Goal: Task Accomplishment & Management: Use online tool/utility

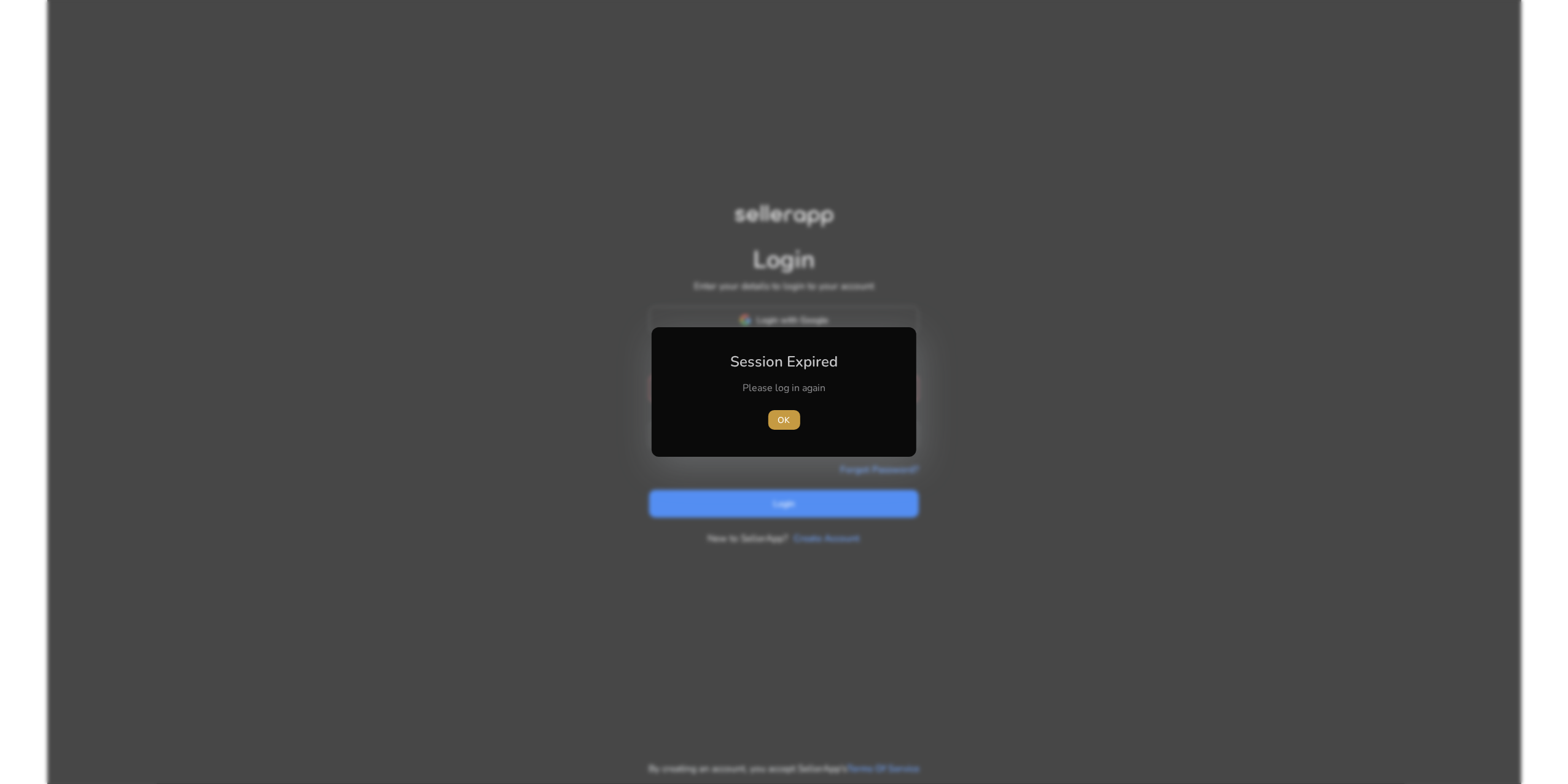
click at [786, 419] on span "OK" at bounding box center [784, 420] width 12 height 13
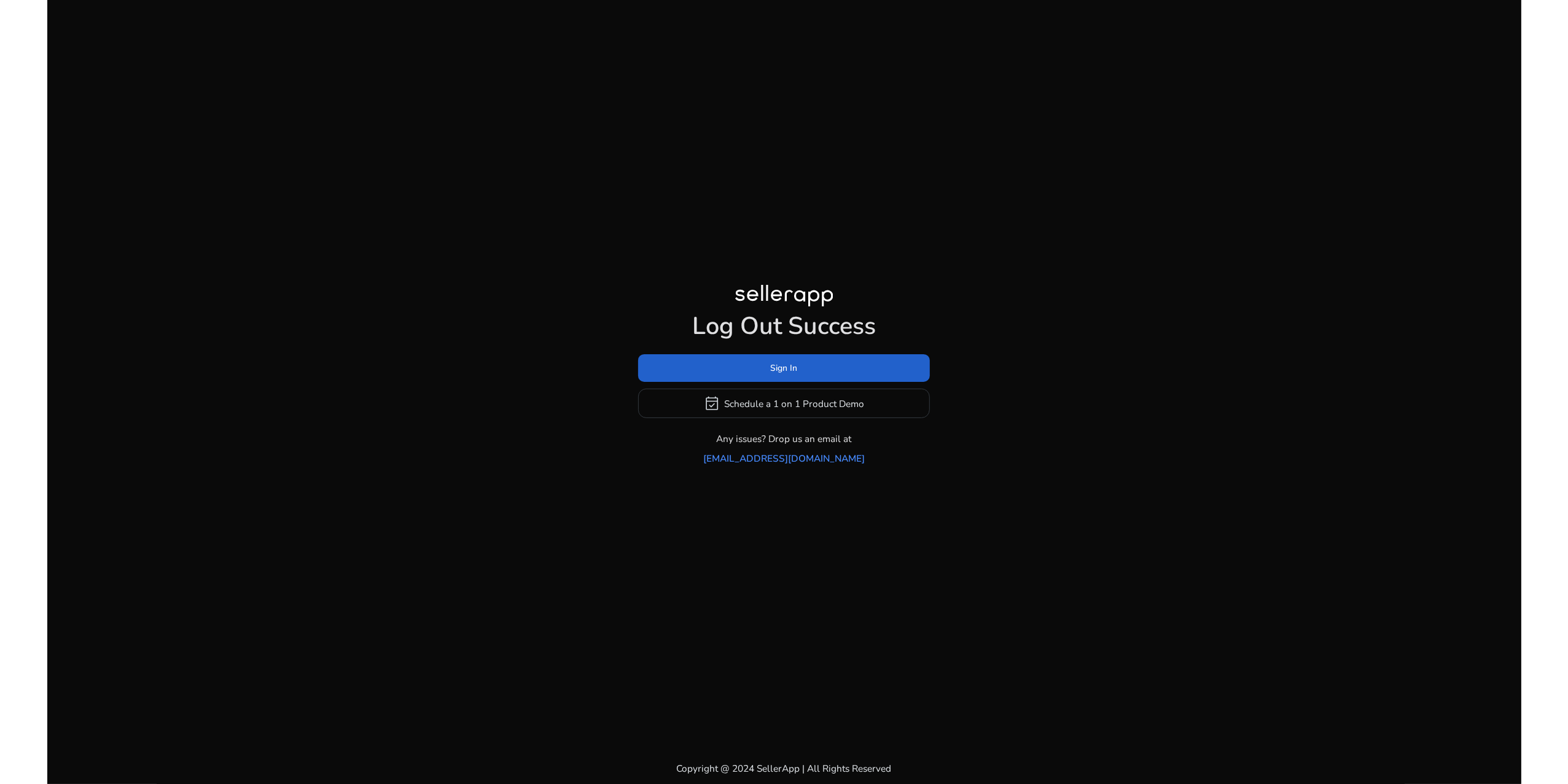
click at [787, 361] on span at bounding box center [784, 369] width 292 height 29
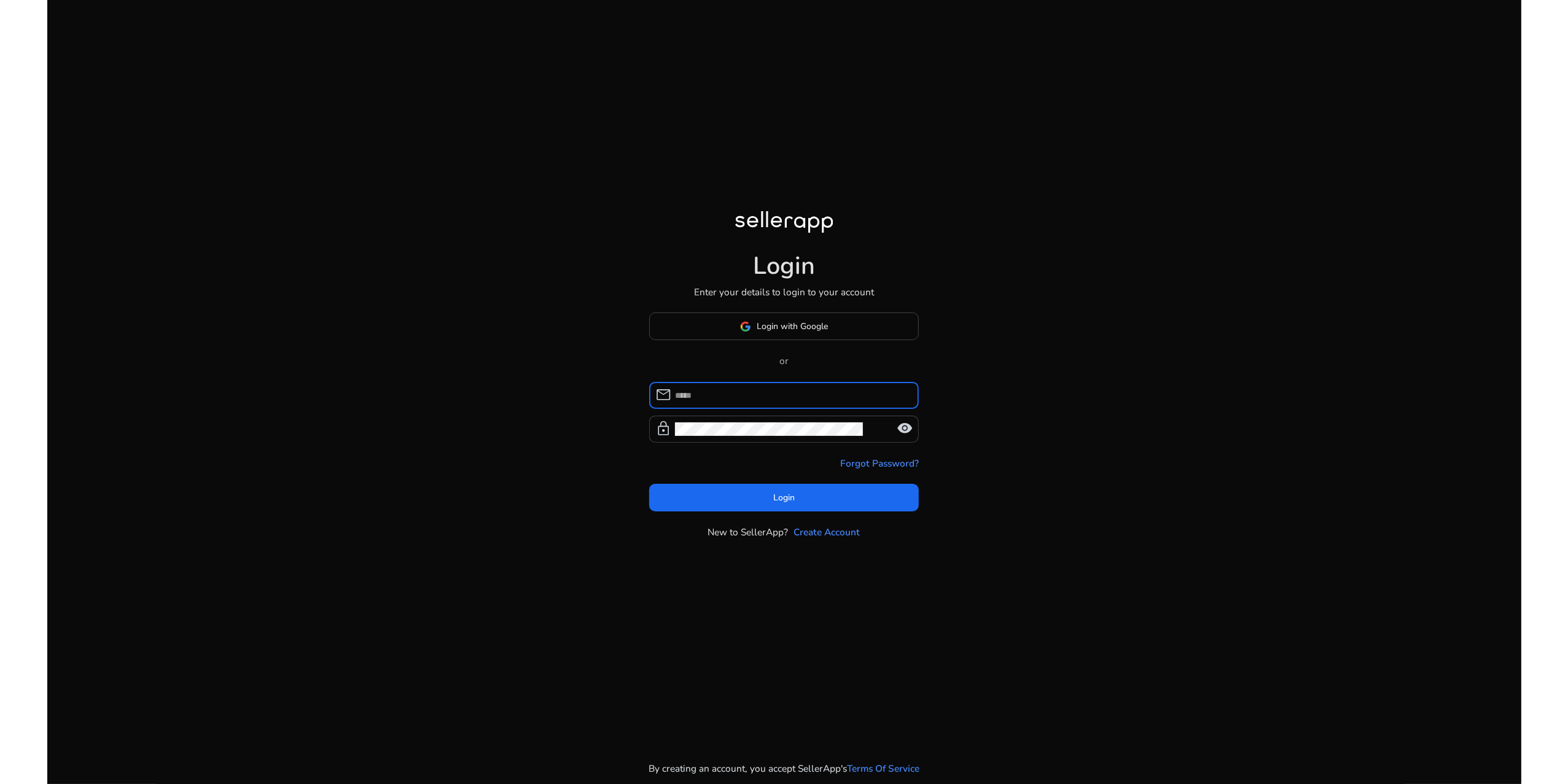
click at [775, 402] on input at bounding box center [792, 396] width 234 height 14
type input "**********"
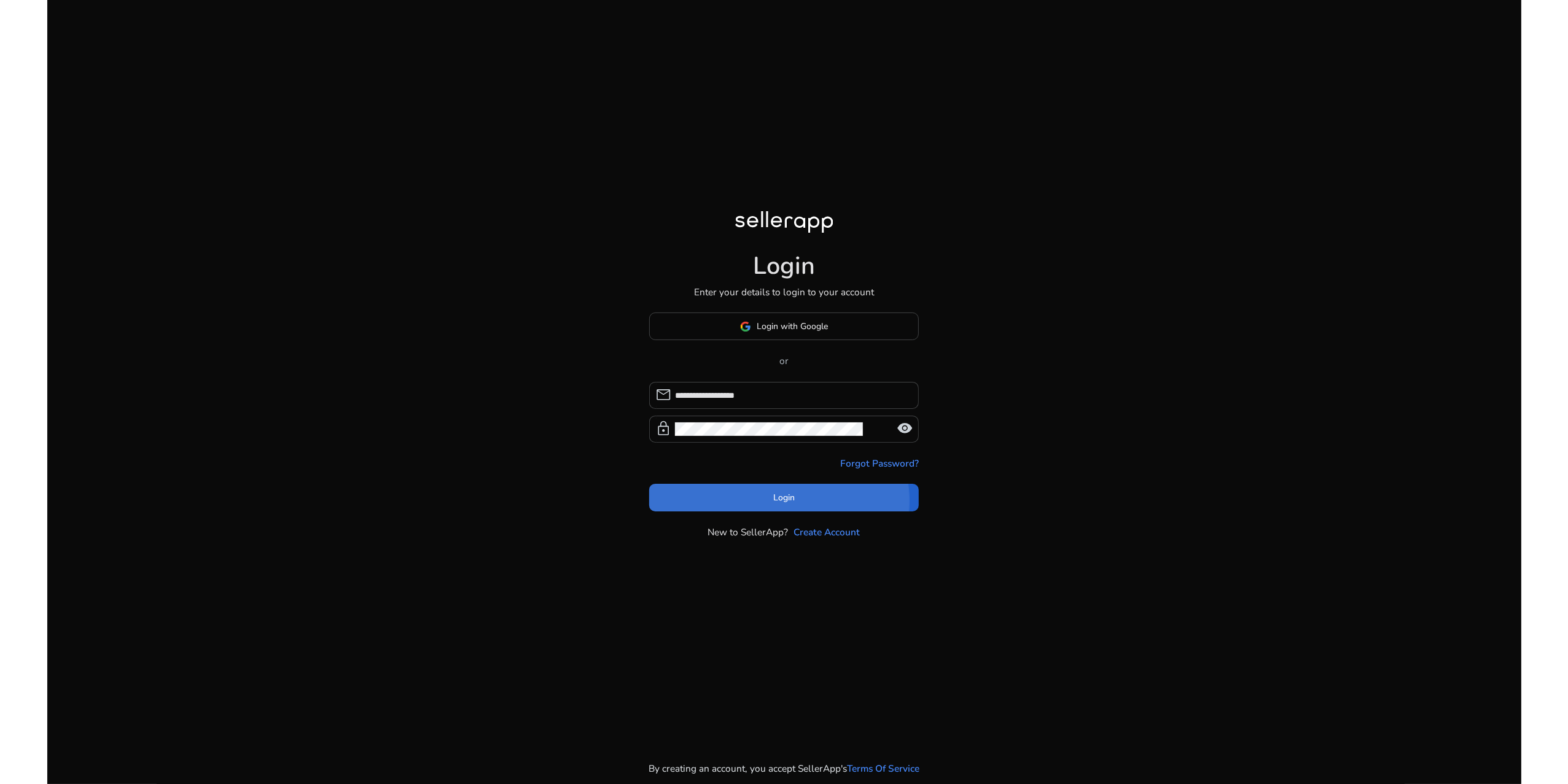
click at [777, 504] on span "Login" at bounding box center [784, 498] width 21 height 13
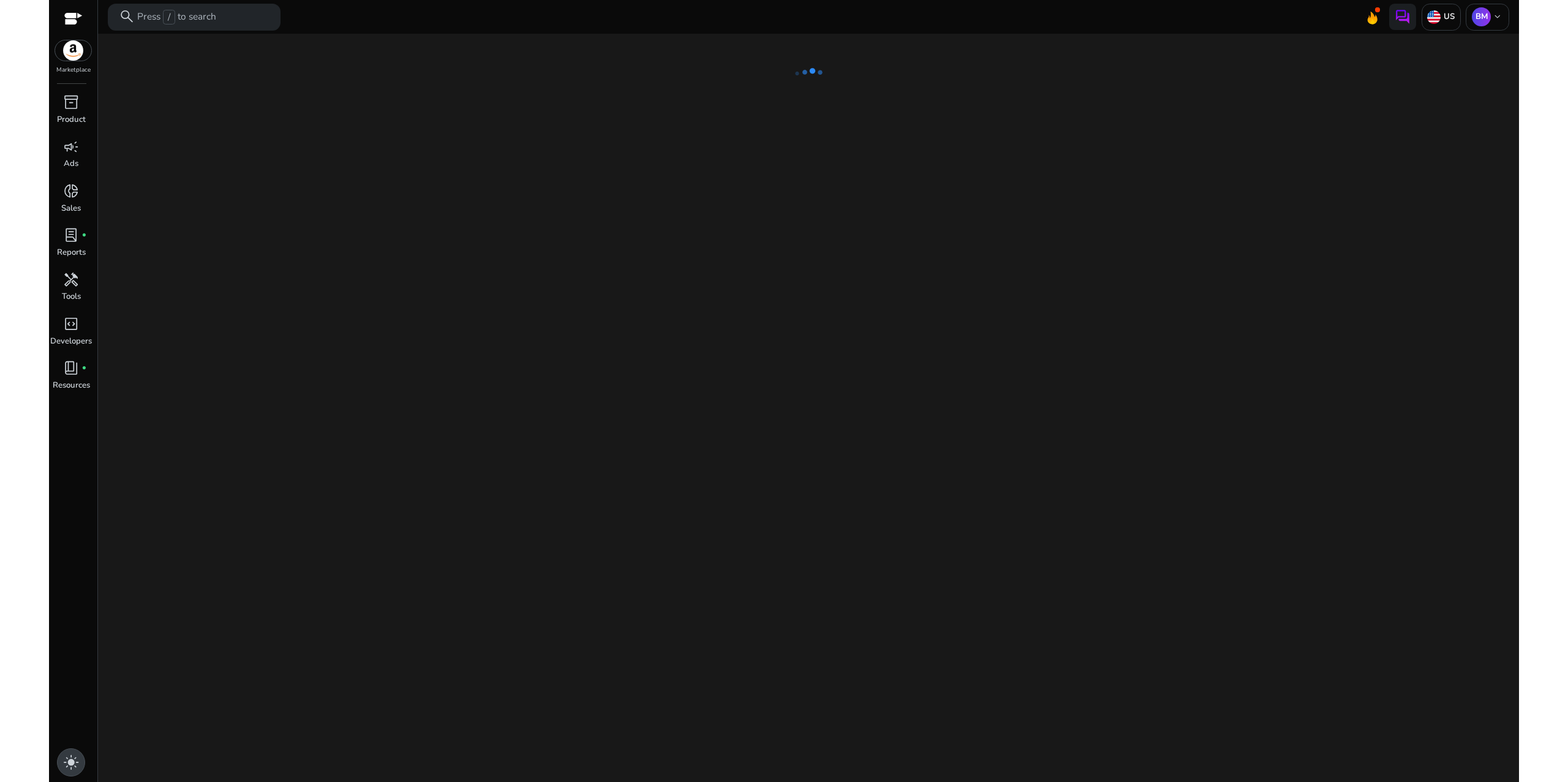
click at [73, 755] on span "light_mode" at bounding box center [71, 763] width 16 height 16
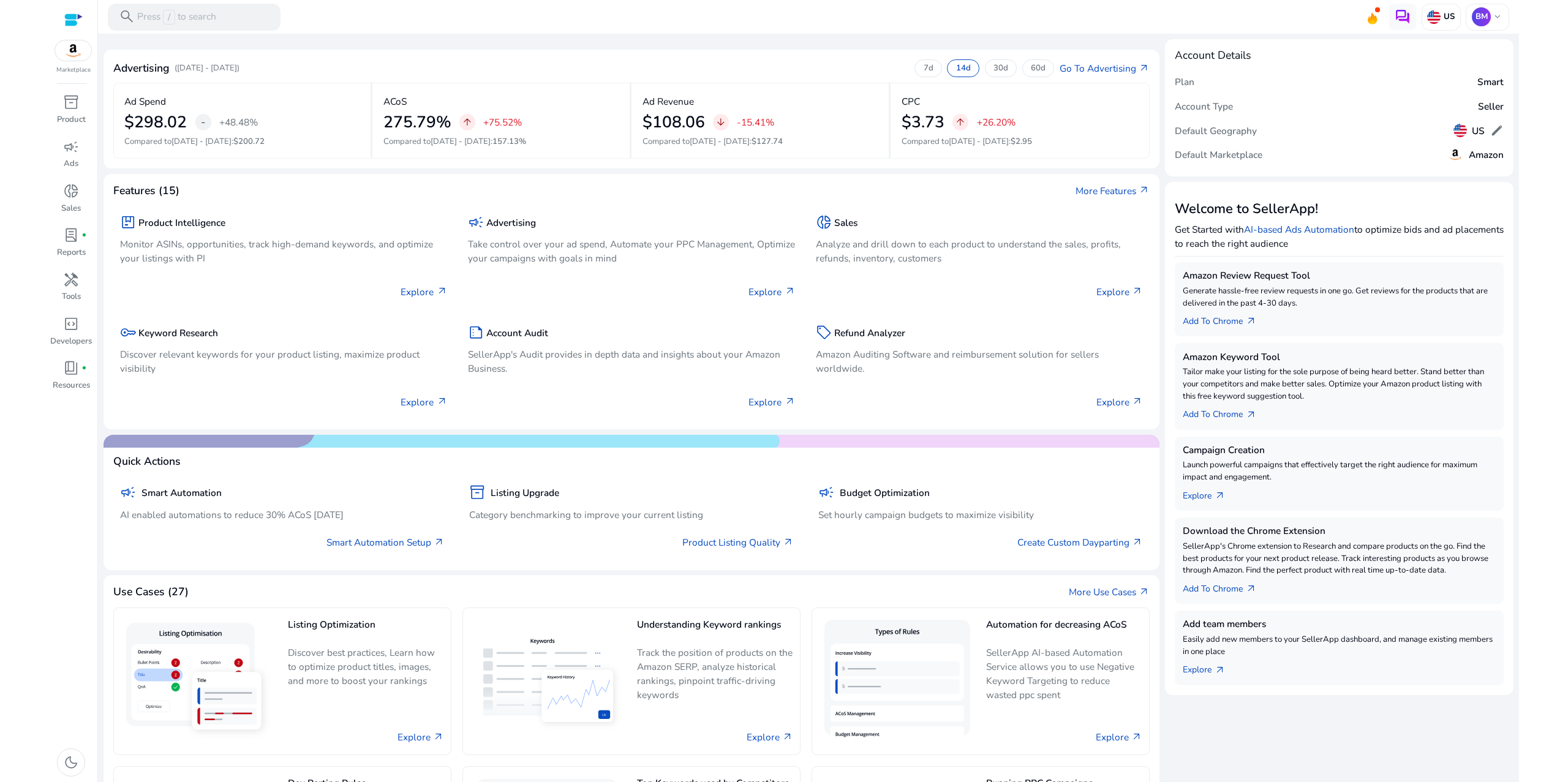
click at [75, 60] on img at bounding box center [73, 51] width 37 height 20
click at [67, 110] on span "inventory_2" at bounding box center [71, 103] width 16 height 16
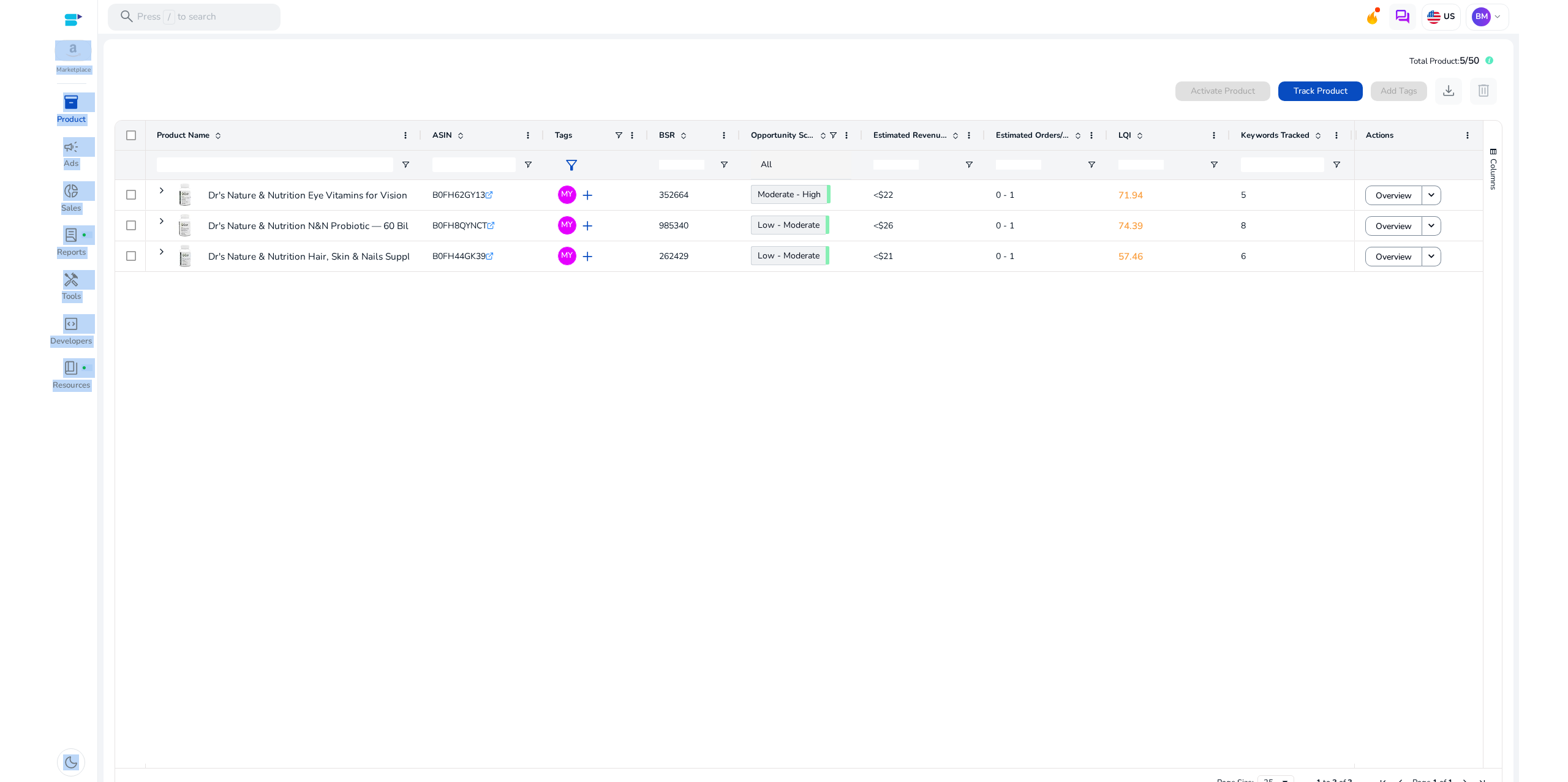
drag, startPoint x: 263, startPoint y: 285, endPoint x: 122, endPoint y: -26, distance: 341.5
click at [122, 0] on html "We recommend switching to desktop view for the best experience. Marketplace inv…" at bounding box center [784, 391] width 1568 height 782
click at [1176, 101] on div "Activate Product" at bounding box center [1223, 91] width 95 height 20
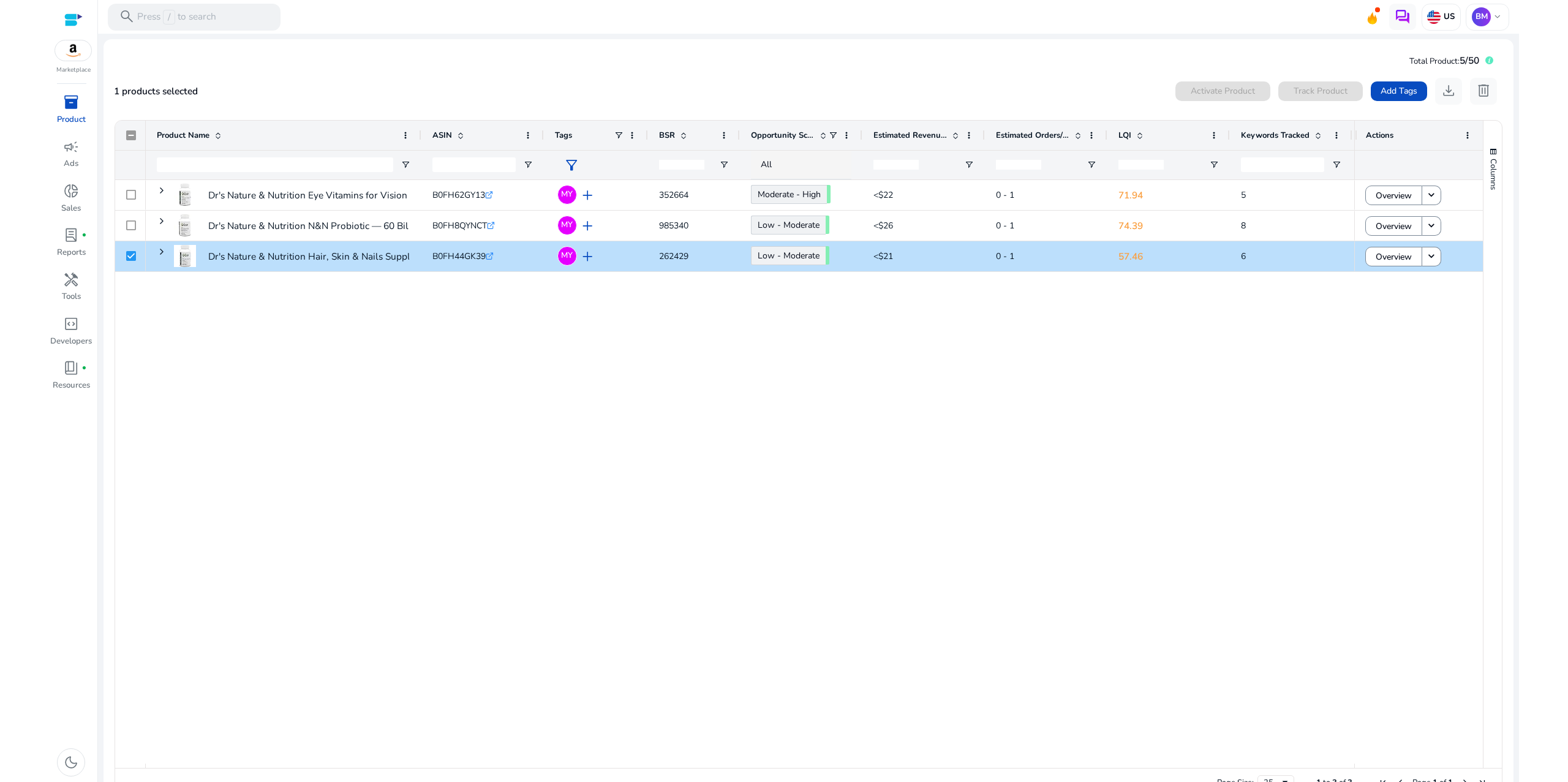
click at [837, 454] on div "Dr's Nature & Nutrition Eye Vitamins for Vision Support and Macular... B0FH62GY…" at bounding box center [750, 472] width 1208 height 584
click at [585, 193] on div "My Products" at bounding box center [550, 197] width 73 height 26
click at [577, 174] on span "filter_alt" at bounding box center [572, 166] width 16 height 16
click at [805, 447] on div at bounding box center [784, 391] width 1568 height 782
click at [688, 170] on input "number" at bounding box center [682, 165] width 46 height 10
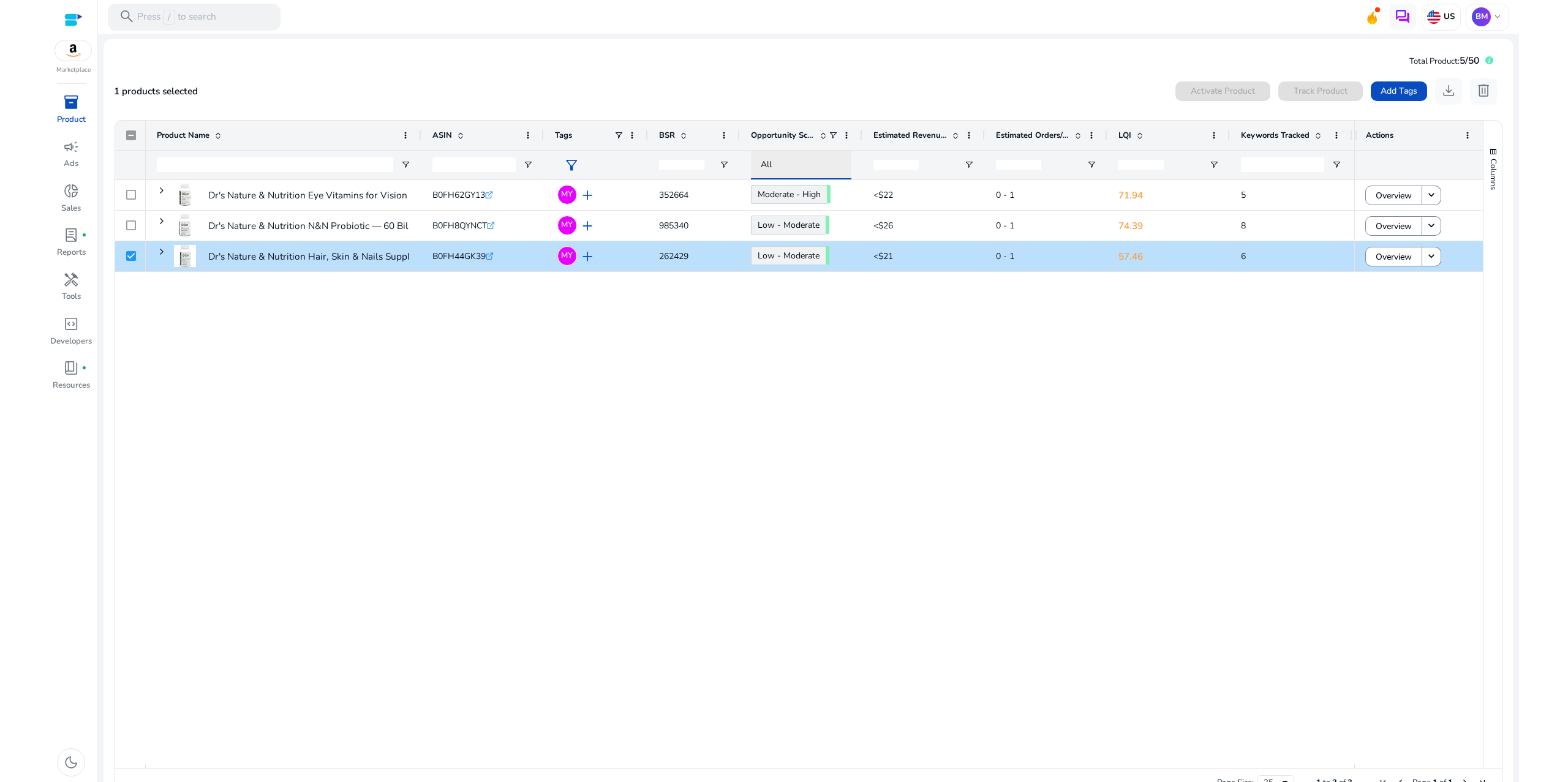
click at [802, 171] on div "All" at bounding box center [812, 165] width 103 height 14
click at [802, 193] on div at bounding box center [784, 391] width 1568 height 782
click at [901, 170] on input "number" at bounding box center [896, 165] width 46 height 10
click at [1032, 170] on input "number" at bounding box center [1019, 165] width 46 height 10
click at [1142, 170] on input "number" at bounding box center [1142, 165] width 46 height 10
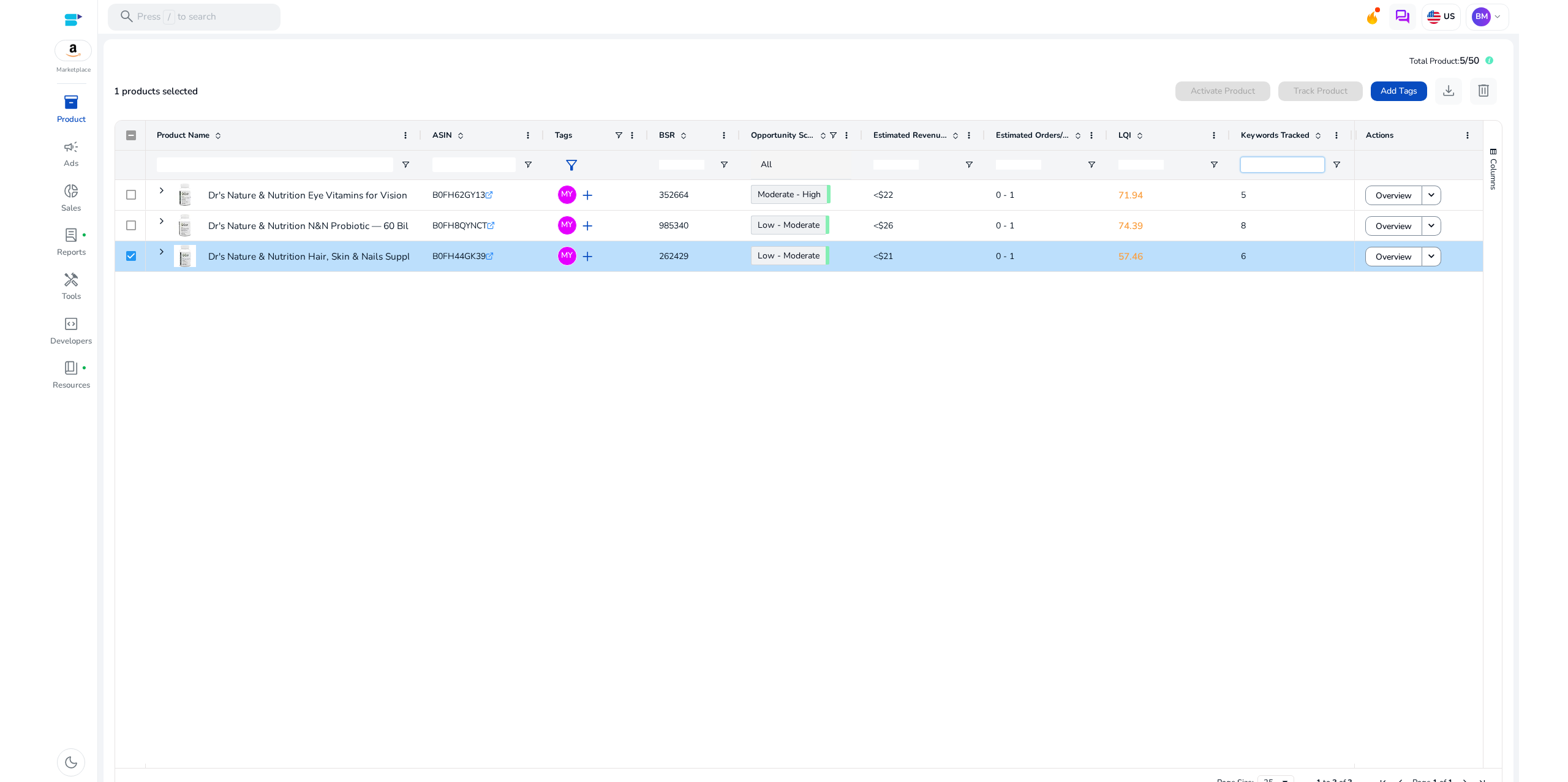
click at [1287, 172] on input "Keywords Tracked Filter Input" at bounding box center [1283, 165] width 83 height 15
click at [342, 466] on div "Dr's Nature & Nutrition Eye Vitamins for Vision Support and Macular... B0FH62GY…" at bounding box center [750, 472] width 1208 height 584
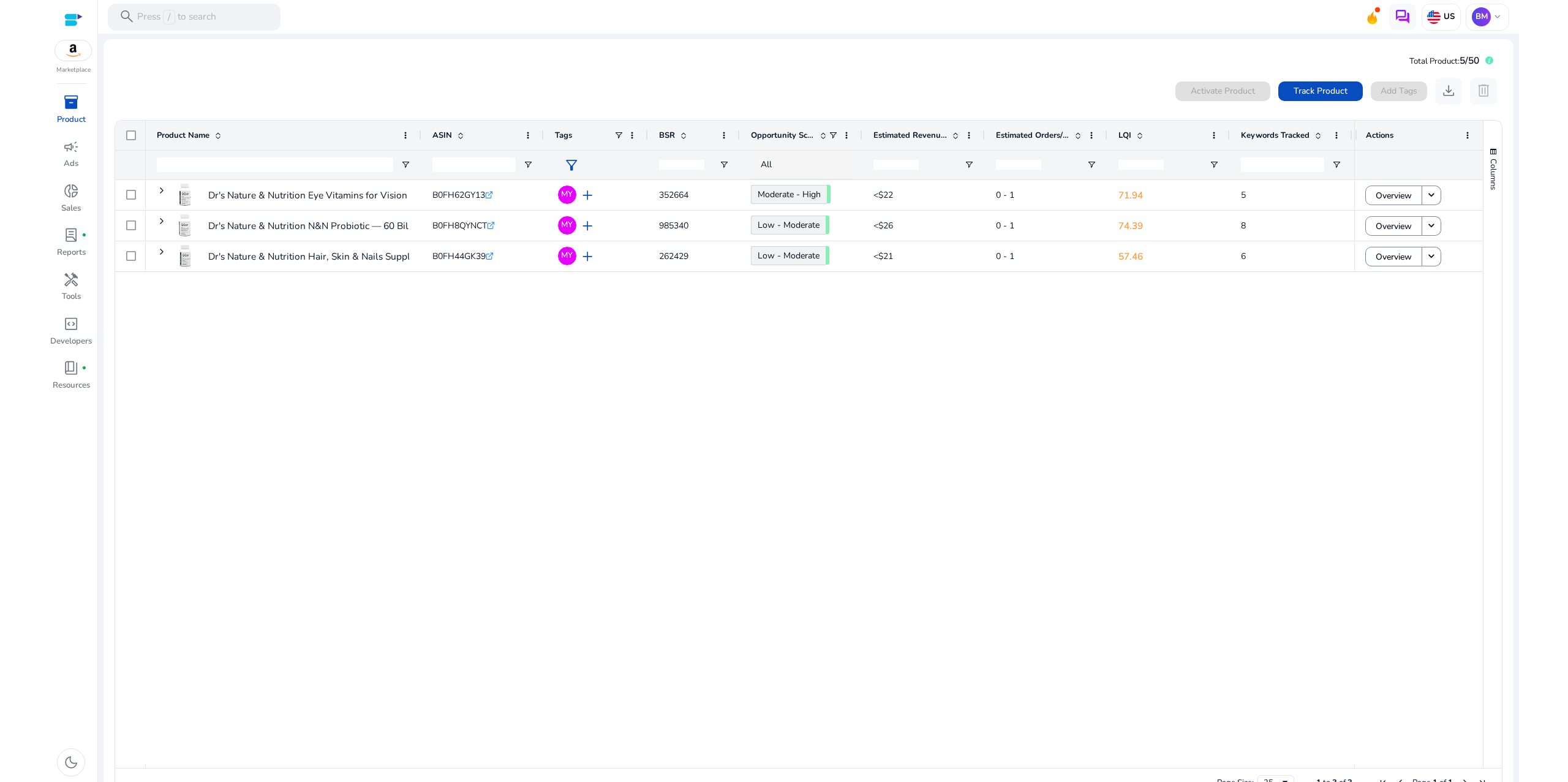
click at [267, 407] on div "Dr's Nature & Nutrition Eye Vitamins for Vision Support and Macular... B0FH62GY…" at bounding box center [750, 472] width 1208 height 584
click at [1395, 16] on img at bounding box center [1403, 17] width 16 height 16
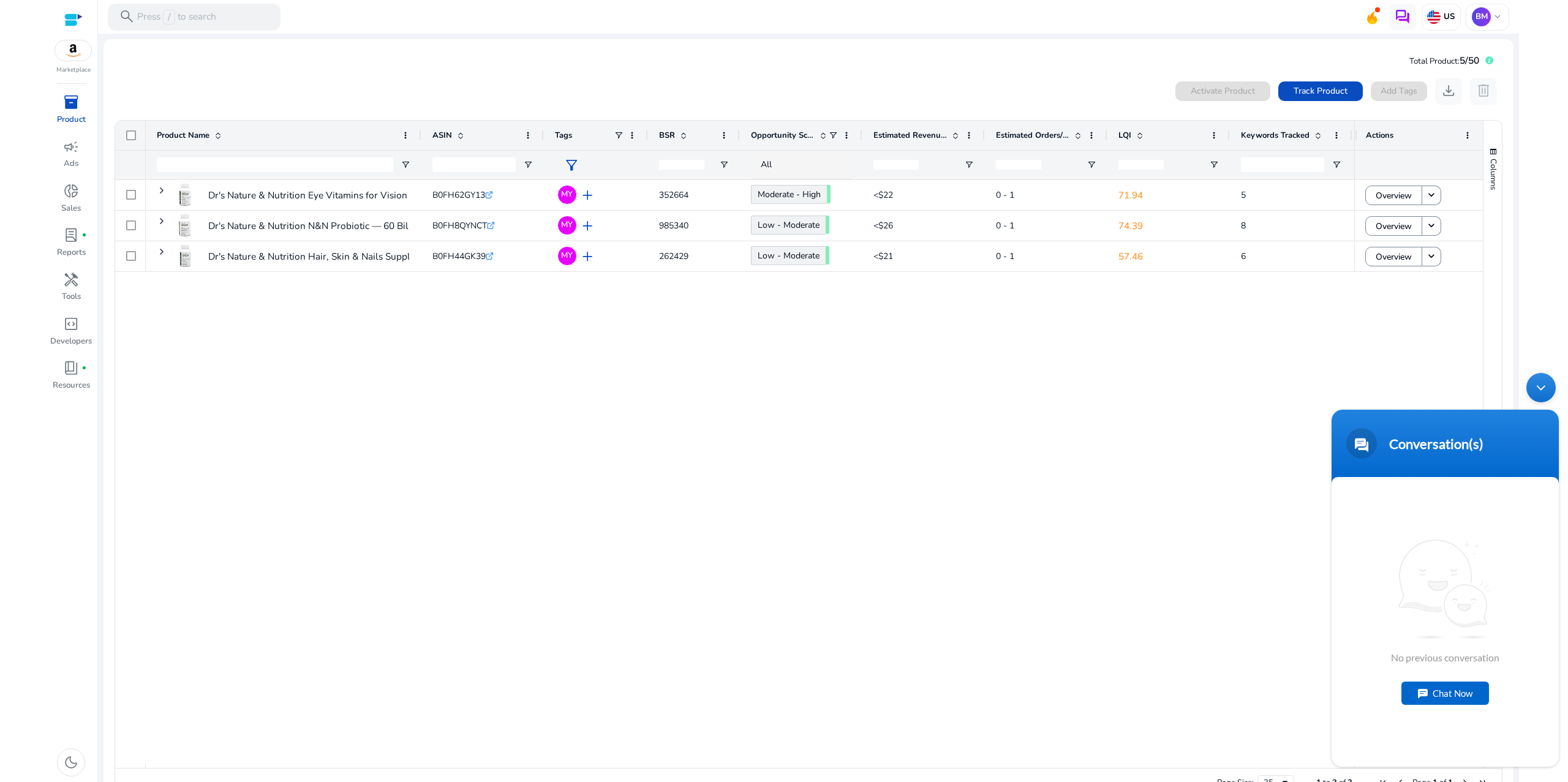
click at [1048, 575] on div "Dr's Nature & Nutrition Eye Vitamins for Vision Support and Macular... B0FH62GY…" at bounding box center [750, 472] width 1208 height 584
click at [1539, 387] on div "Minimize live chat window" at bounding box center [1541, 387] width 29 height 29
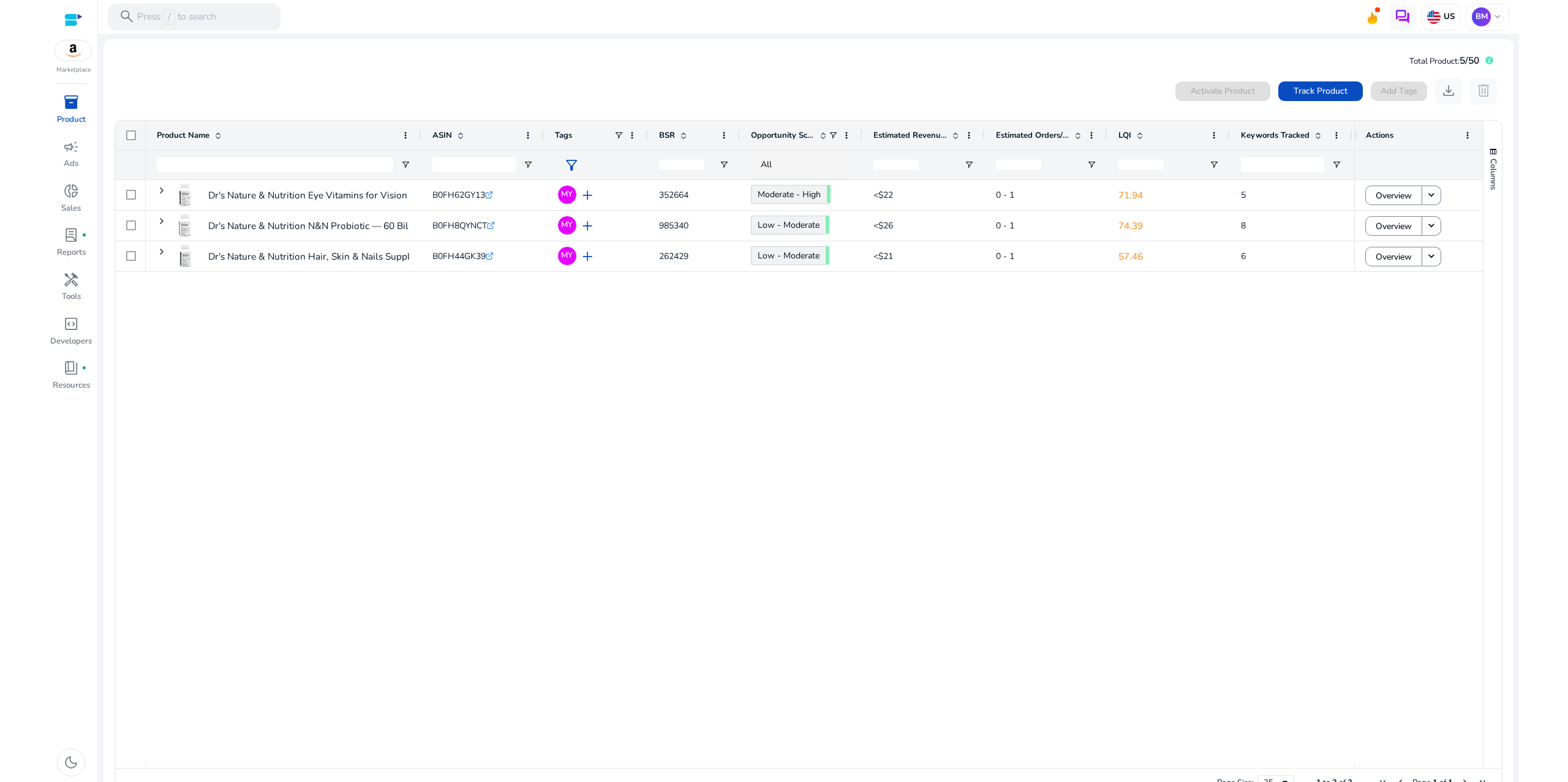
click at [791, 493] on div "Dr's Nature & Nutrition Eye Vitamins for Vision Support and Macular... B0FH62GY…" at bounding box center [750, 472] width 1208 height 584
click at [1492, 11] on span "keyboard_arrow_down" at bounding box center [1498, 17] width 11 height 11
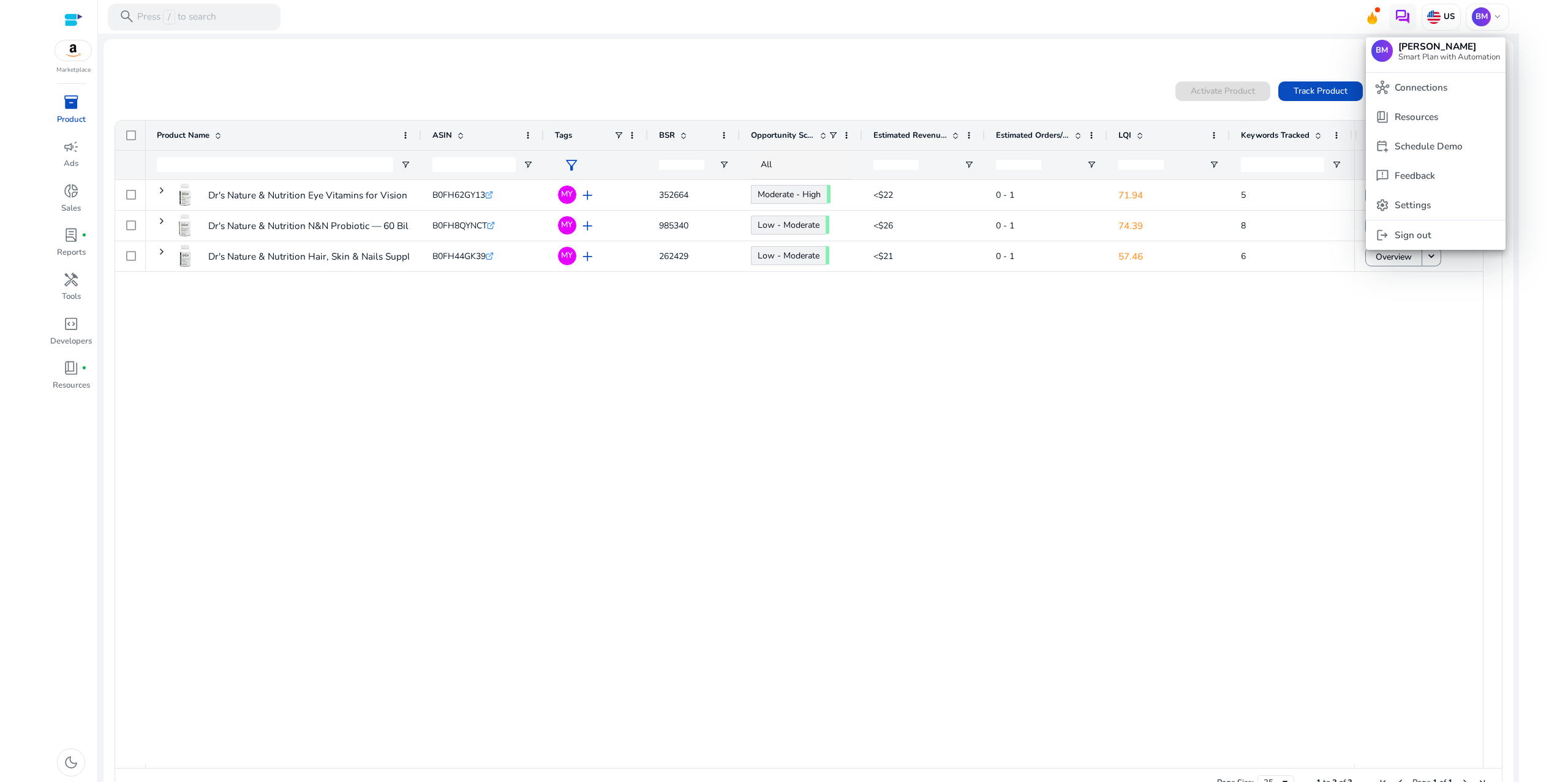
click at [63, 209] on div at bounding box center [784, 391] width 1568 height 782
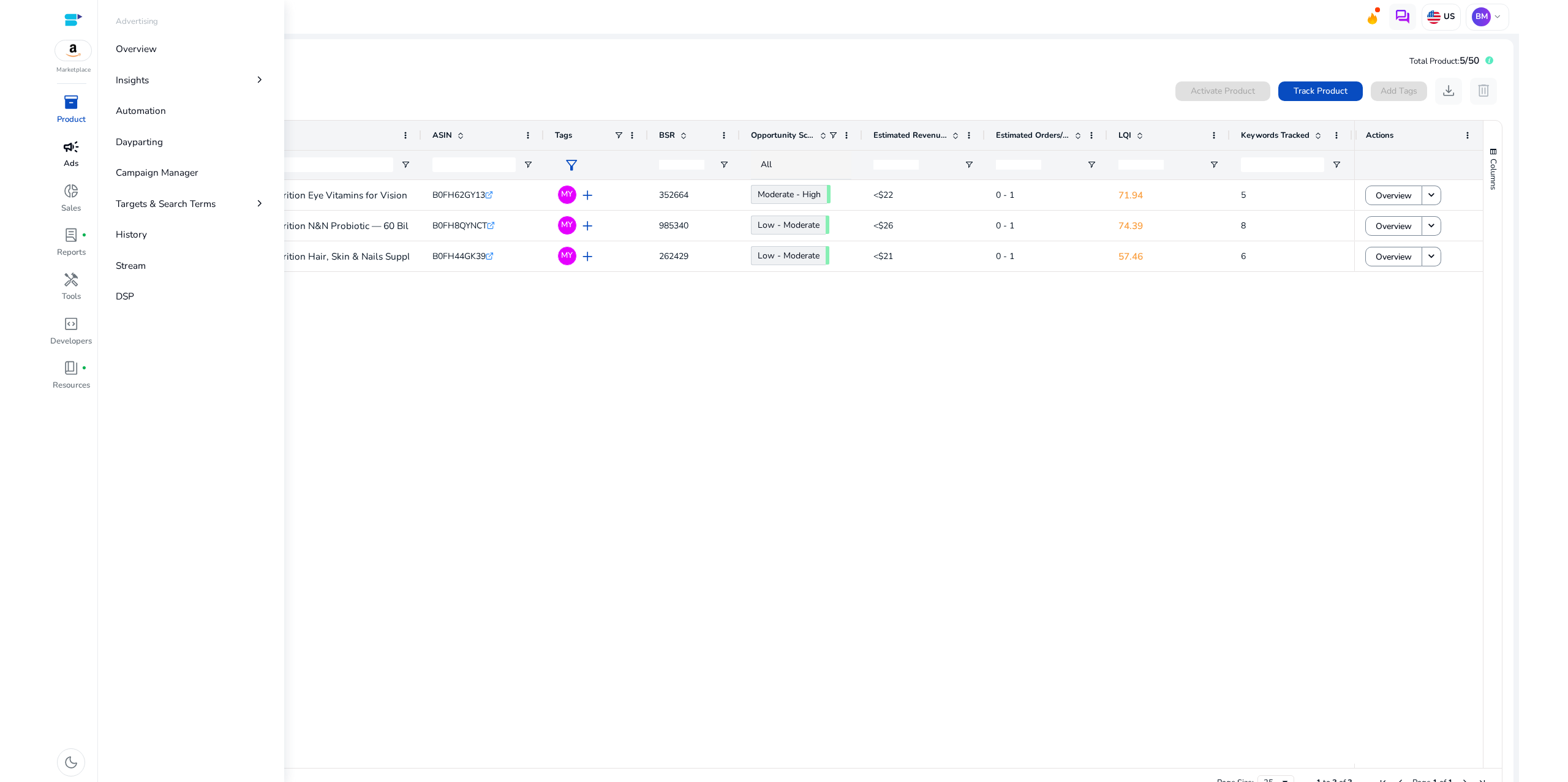
click at [79, 155] on span "campaign" at bounding box center [71, 148] width 16 height 16
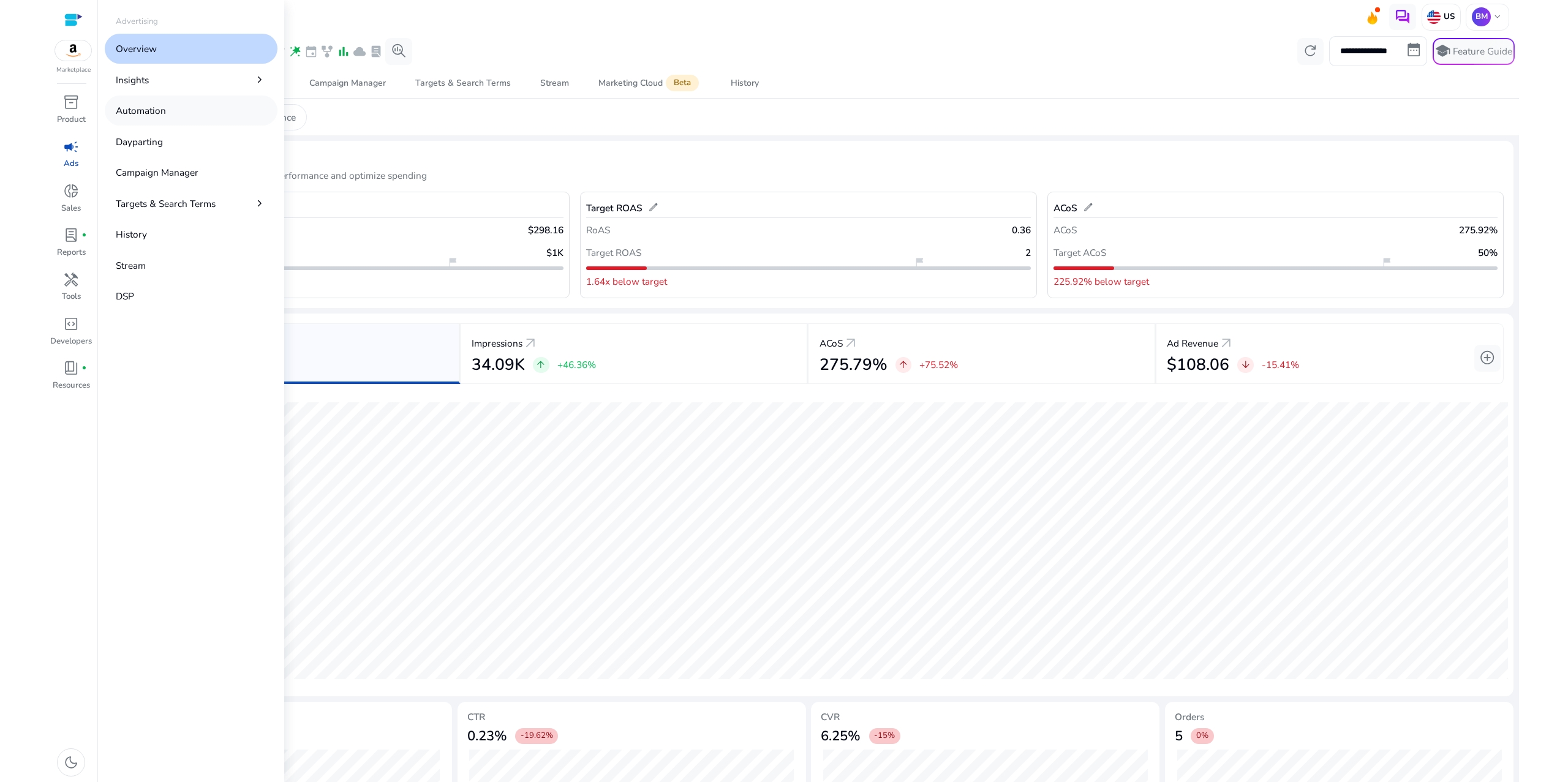
click at [206, 126] on link "Automation" at bounding box center [191, 110] width 173 height 30
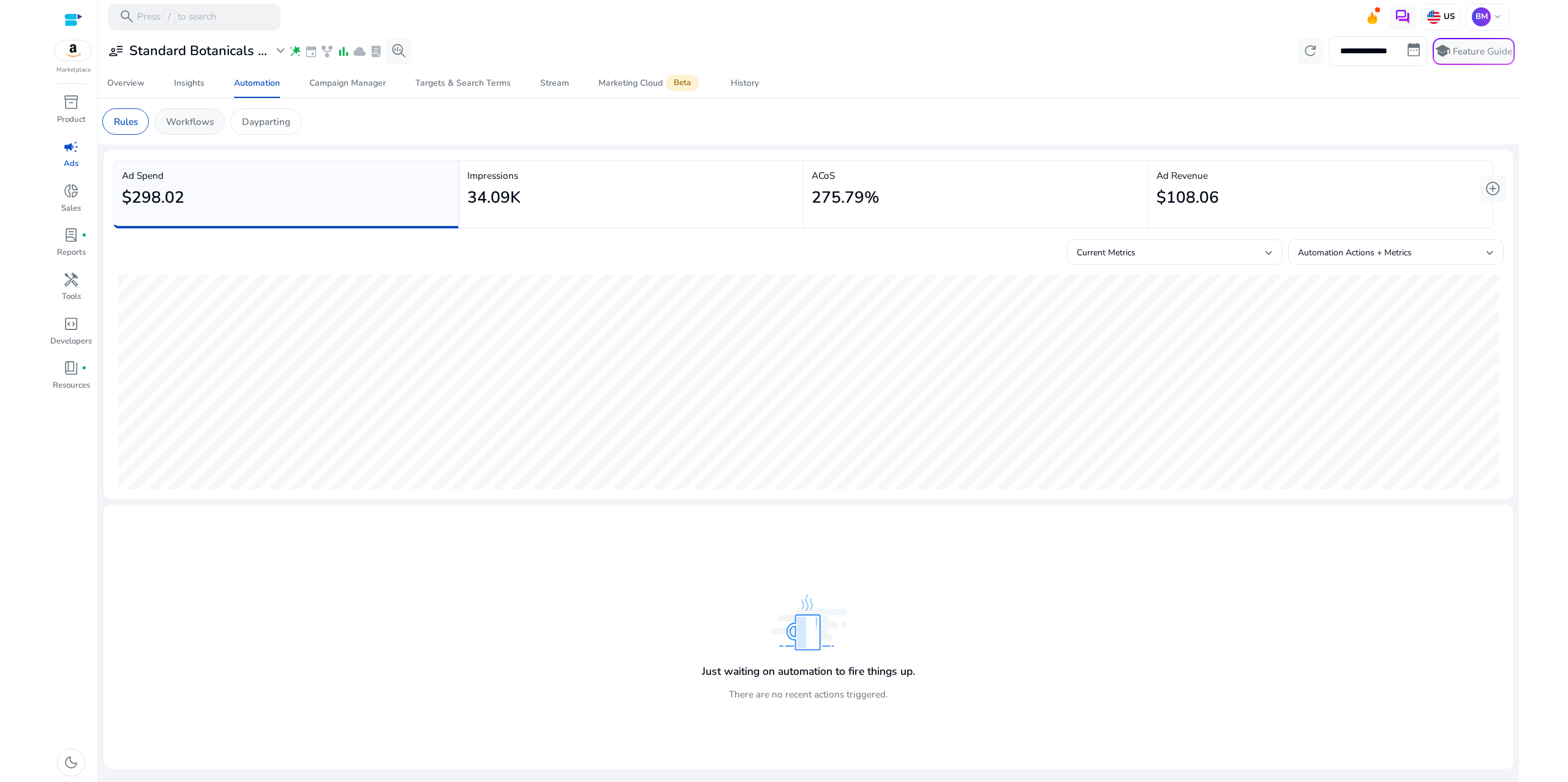
click at [214, 129] on p "Workflows" at bounding box center [190, 121] width 48 height 14
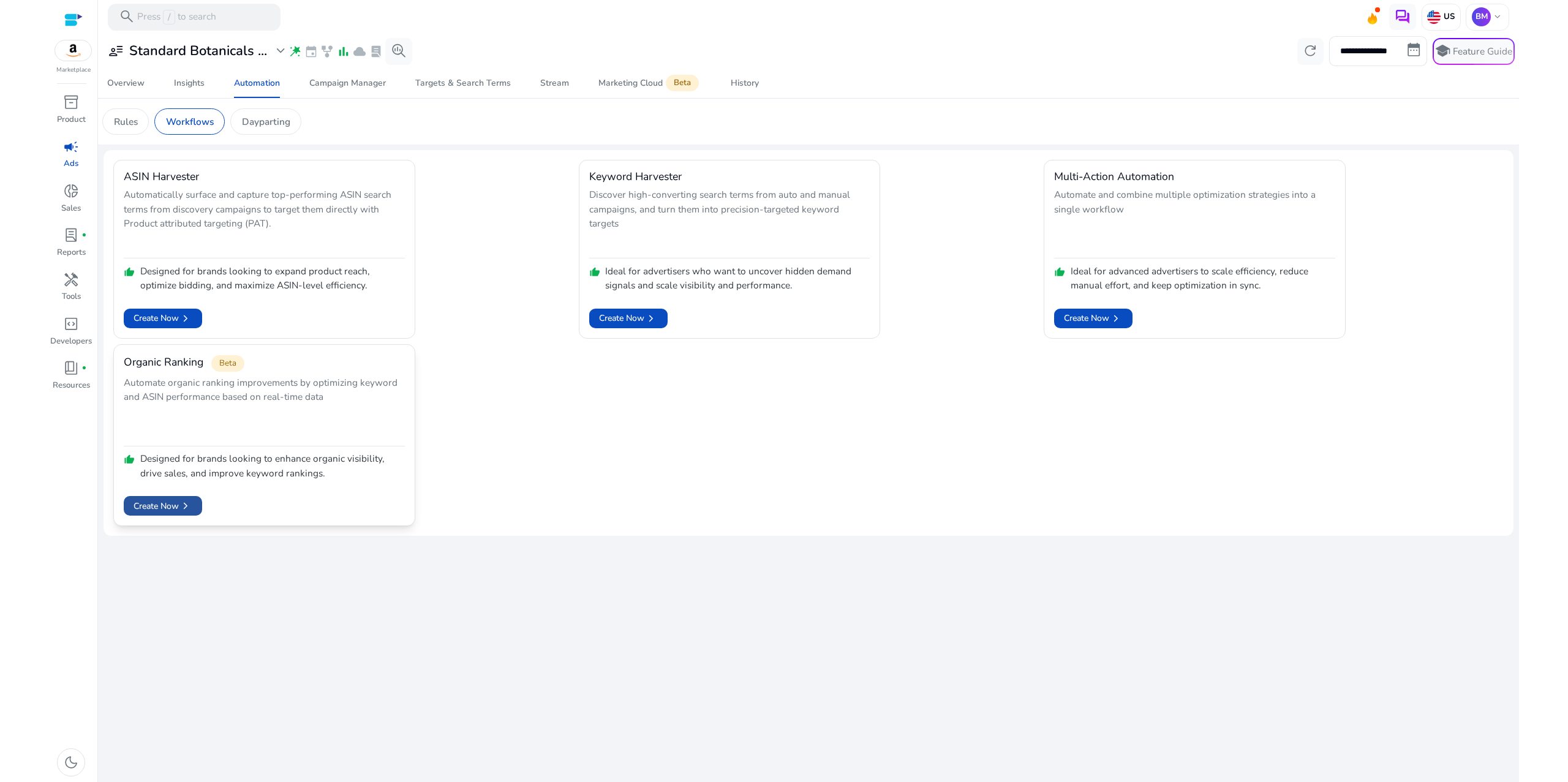
click at [159, 513] on span "Create Now chevron_right" at bounding box center [163, 506] width 59 height 14
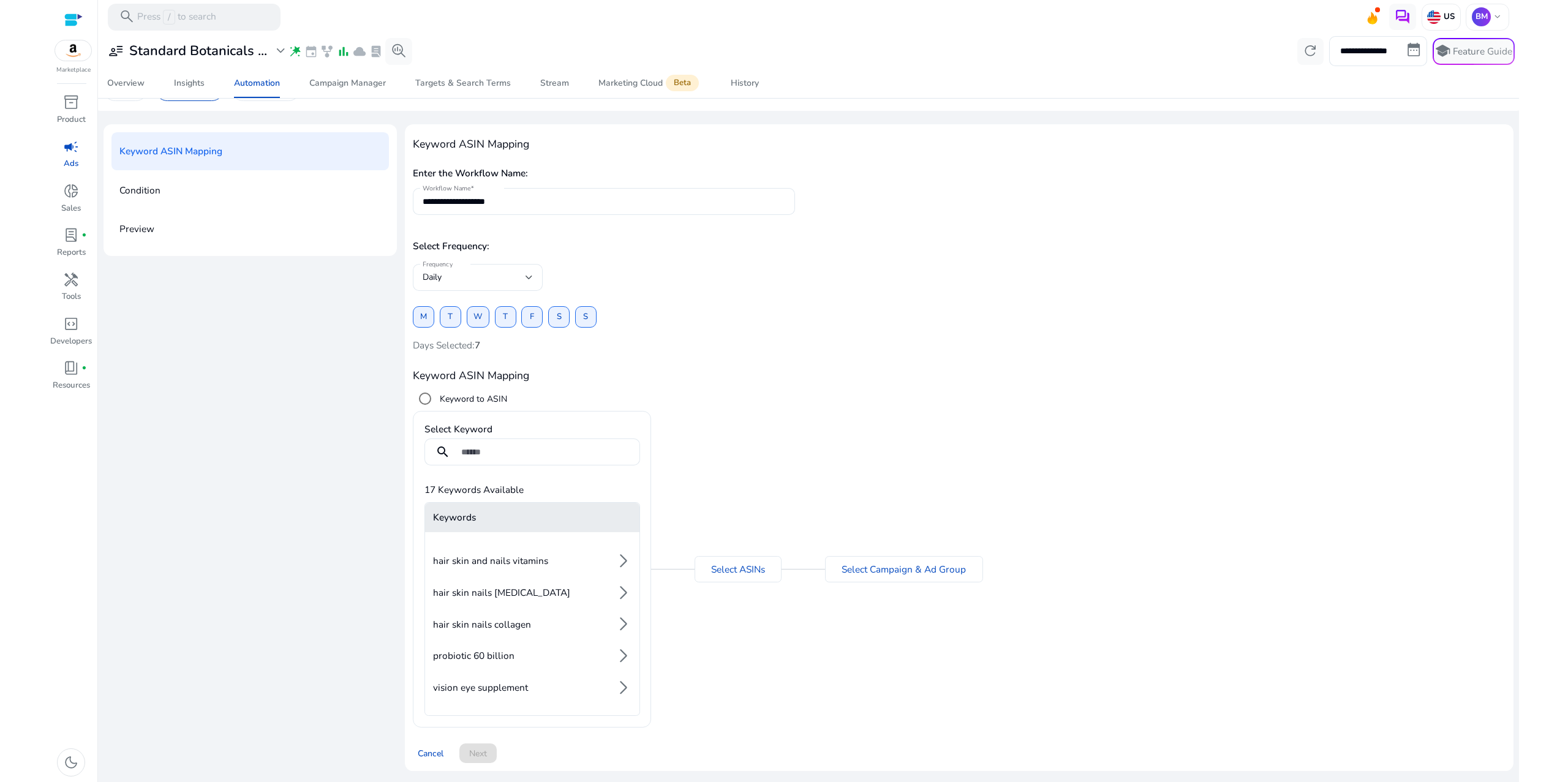
scroll to position [570, 0]
click at [983, 411] on div "Select Keyword search 17 Keywords Available Keywords acidophilus probiotic arro…" at bounding box center [959, 569] width 1093 height 316
click at [765, 577] on link "Select ASINs" at bounding box center [738, 569] width 54 height 14
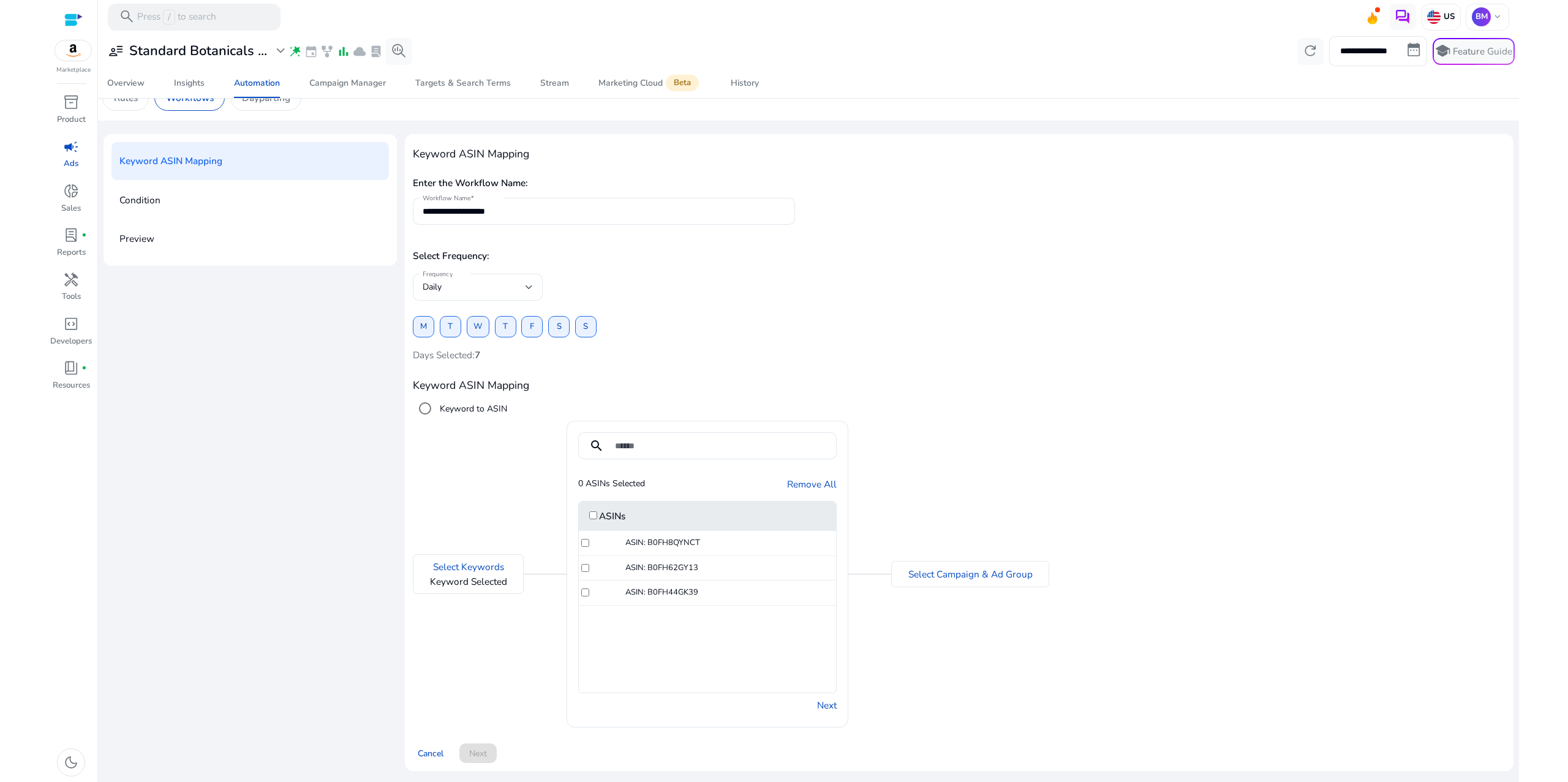
scroll to position [195, 0]
click at [836, 623] on div "ASIN: B0FH8QYNCT ASIN: B0FH62GY13 ASIN: B0FH44GK39" at bounding box center [708, 612] width 258 height 161
click at [1033, 581] on link "Select Campaign & Ad Group" at bounding box center [970, 574] width 124 height 14
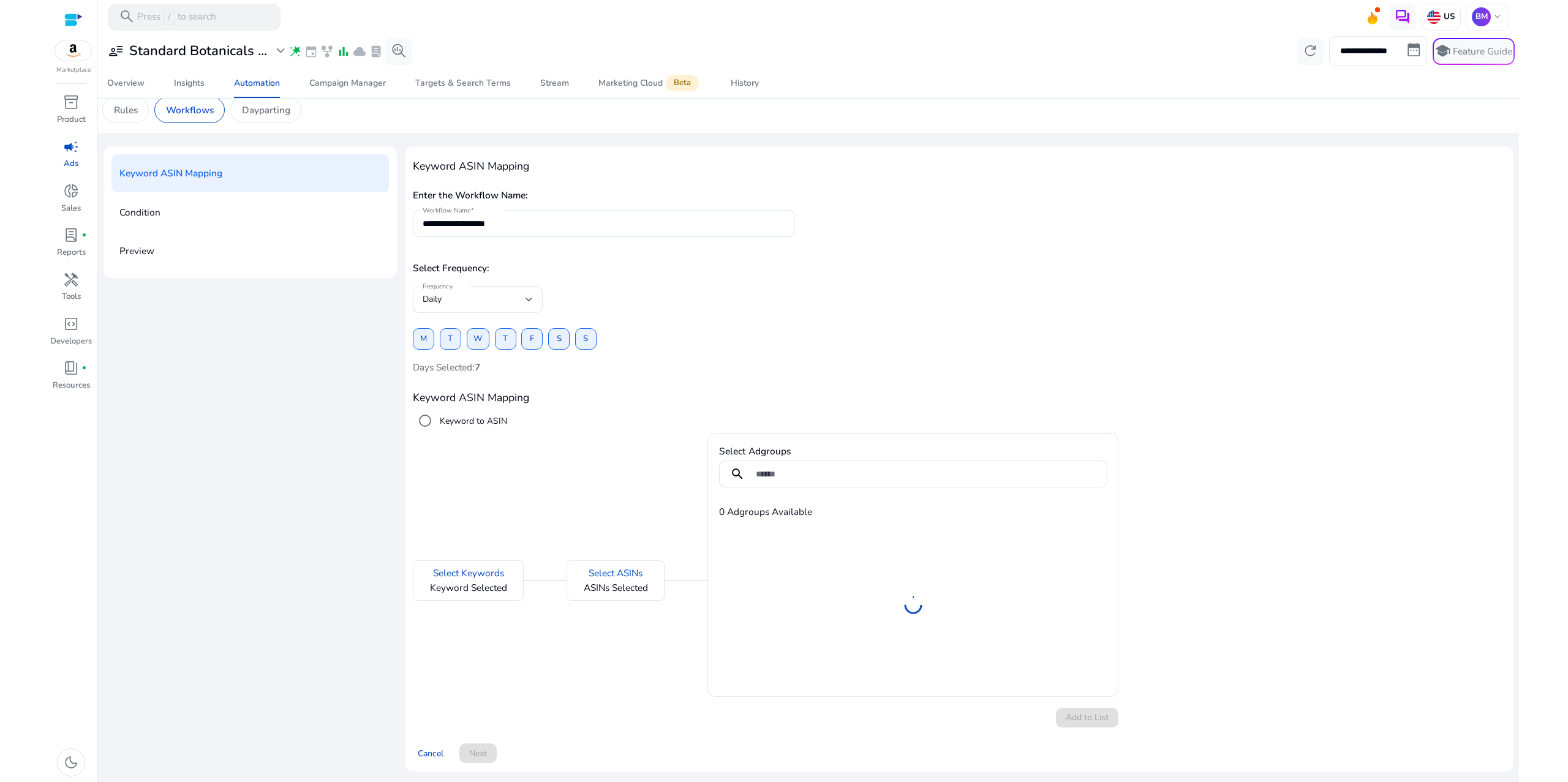
scroll to position [92, 0]
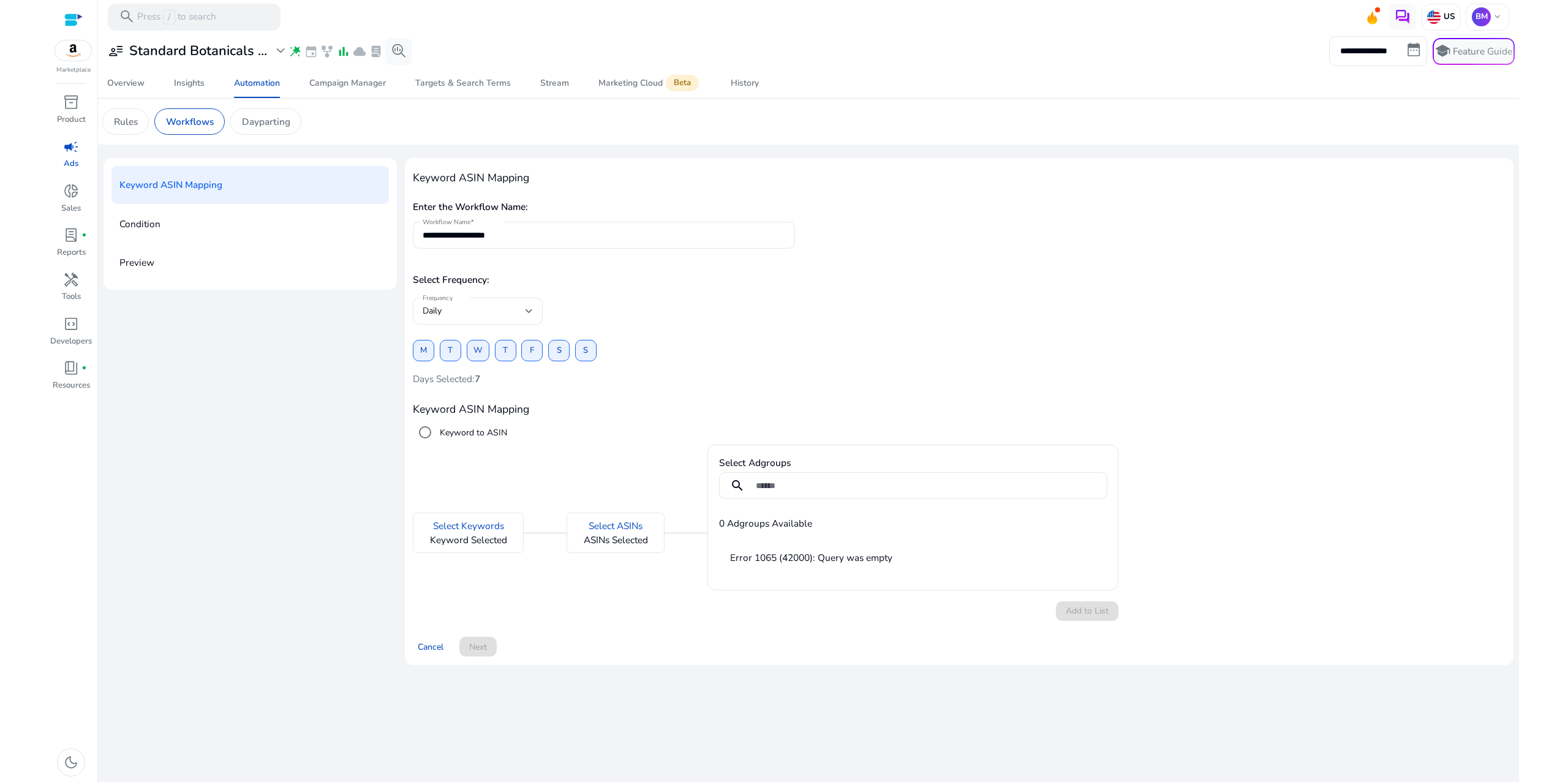
click at [946, 531] on p "0 Adgroups Available" at bounding box center [913, 524] width 388 height 14
click at [574, 197] on div "**********" at bounding box center [959, 229] width 1093 height 65
click at [514, 171] on h4 "Keyword ASIN Mapping" at bounding box center [959, 178] width 1093 height 13
click at [273, 87] on div "Automation" at bounding box center [257, 83] width 46 height 9
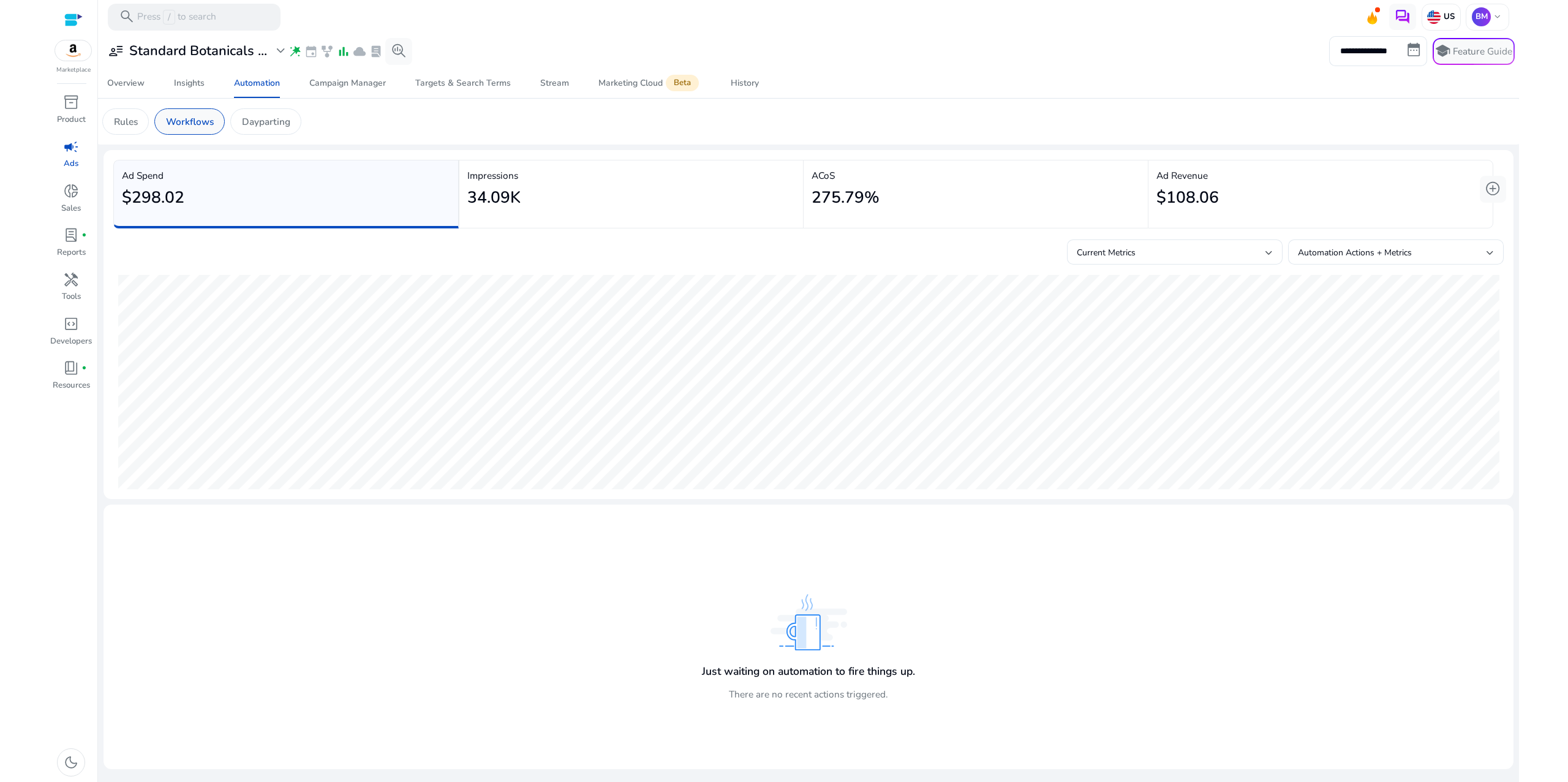
click at [214, 129] on p "Workflows" at bounding box center [190, 121] width 48 height 14
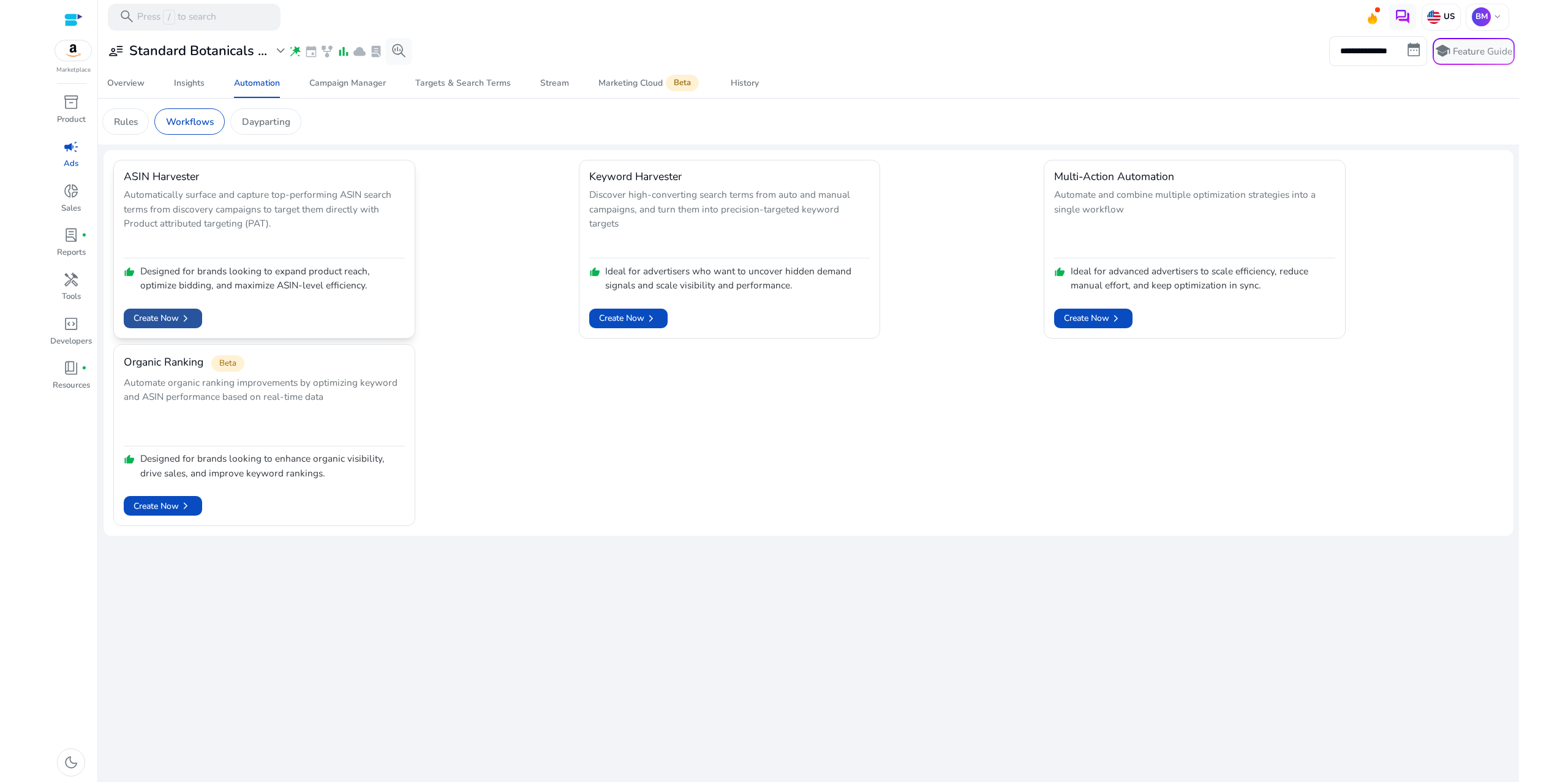
click at [161, 325] on span "Create Now chevron_right" at bounding box center [163, 318] width 59 height 14
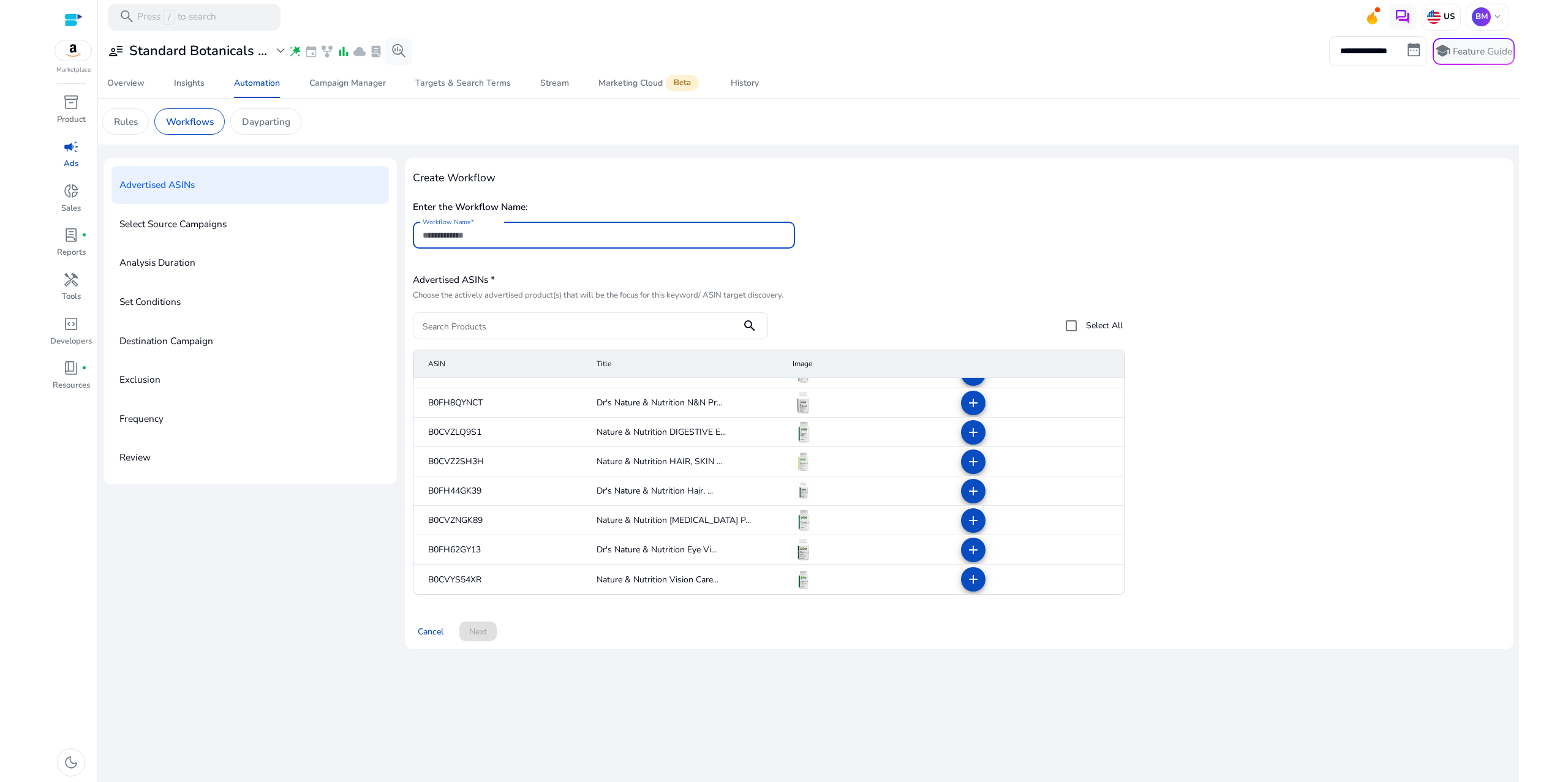
scroll to position [77, 0]
click at [971, 558] on mat-icon "add" at bounding box center [974, 550] width 15 height 15
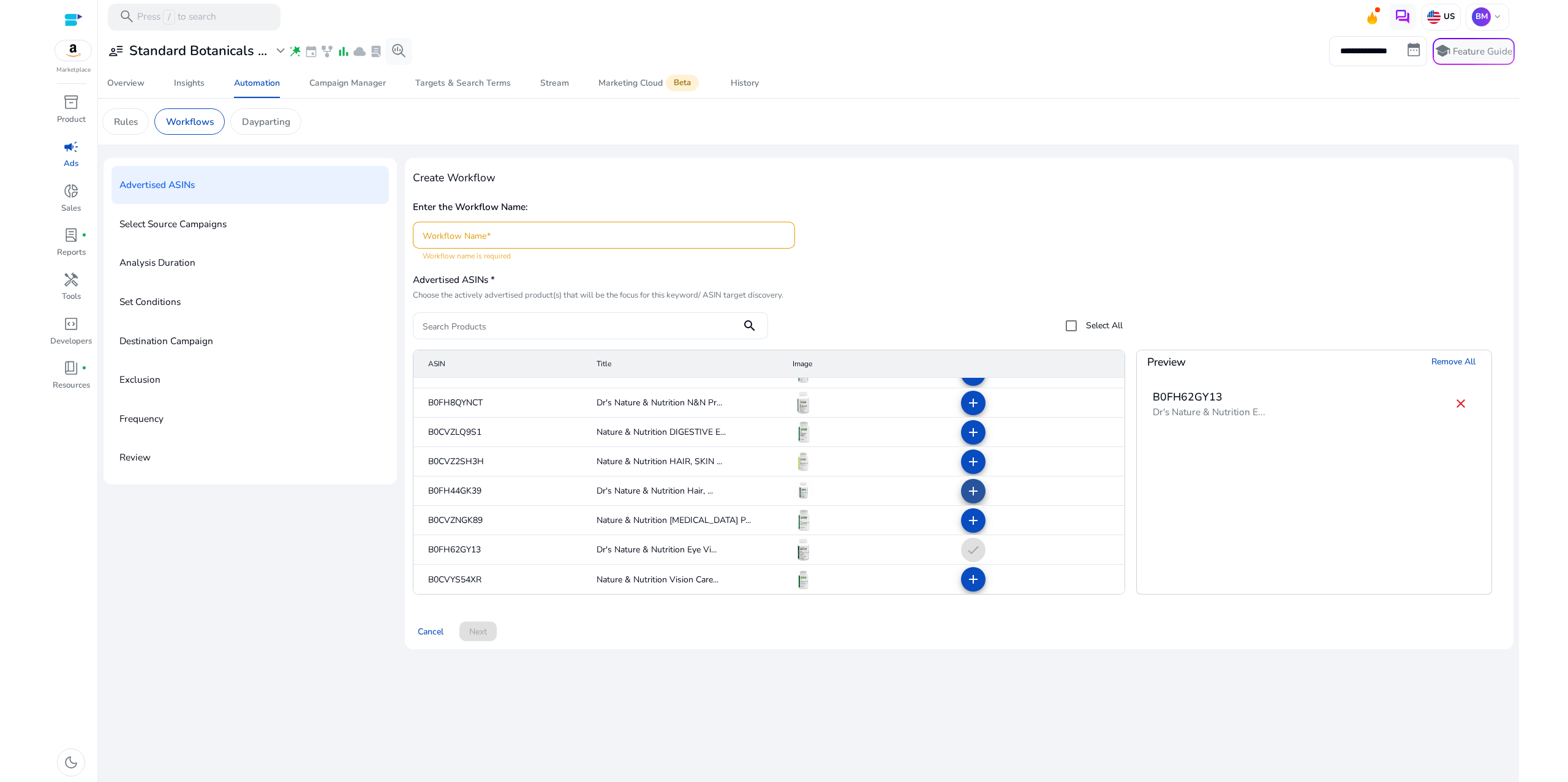
click at [968, 499] on mat-icon "add" at bounding box center [974, 491] width 15 height 15
click at [969, 410] on mat-icon "add" at bounding box center [974, 403] width 15 height 15
click at [894, 642] on div "Cancel Next" at bounding box center [959, 627] width 1093 height 31
click at [1013, 336] on div "Create Workflow Enter the Workflow Name: Workflow Name Workflow name is require…" at bounding box center [959, 386] width 1093 height 440
click at [594, 242] on input "Workflow Name" at bounding box center [603, 235] width 363 height 14
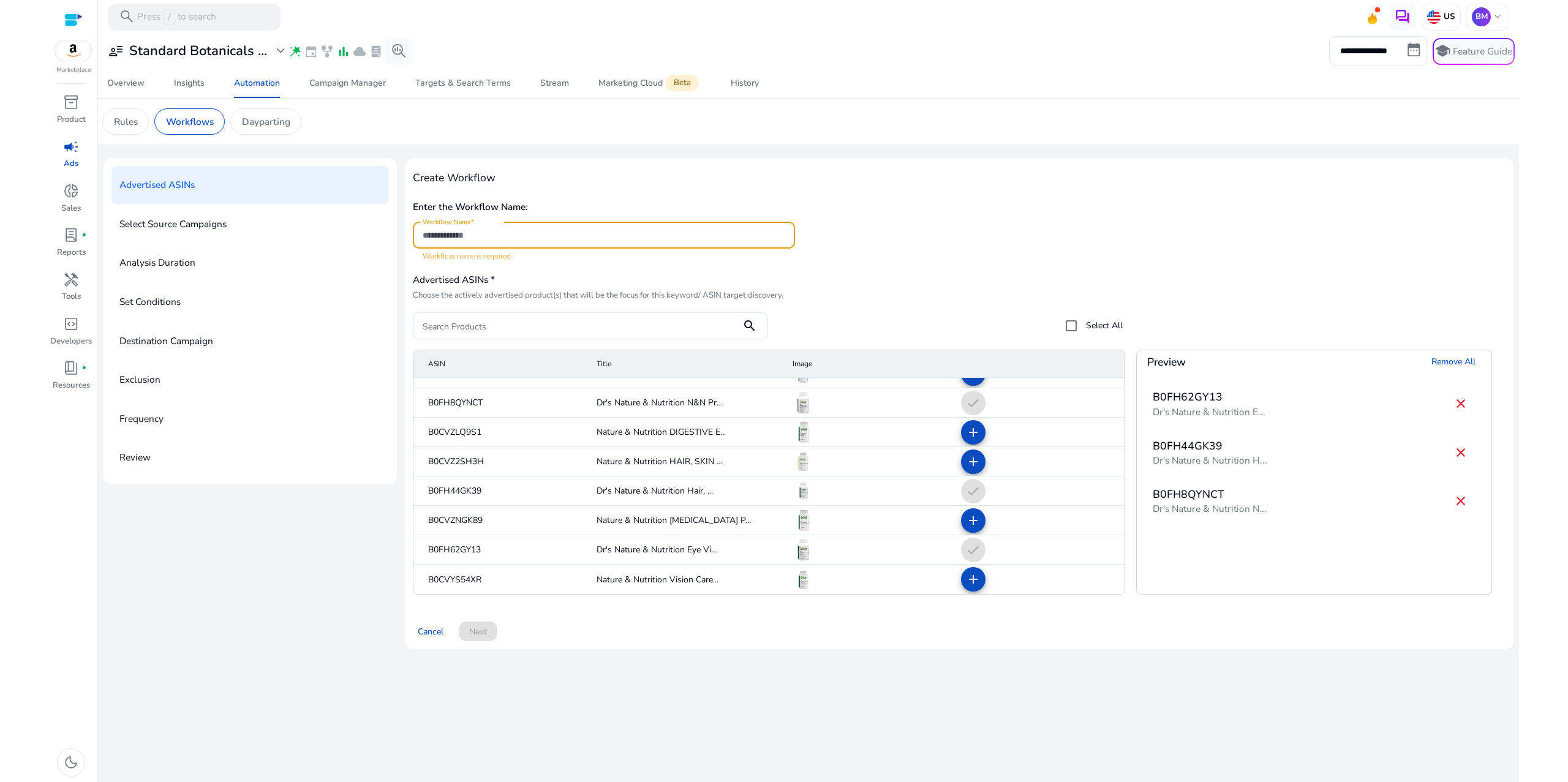
click at [557, 242] on input "Workflow Name" at bounding box center [603, 235] width 363 height 14
click at [1433, 368] on span "Remove All" at bounding box center [1454, 362] width 44 height 13
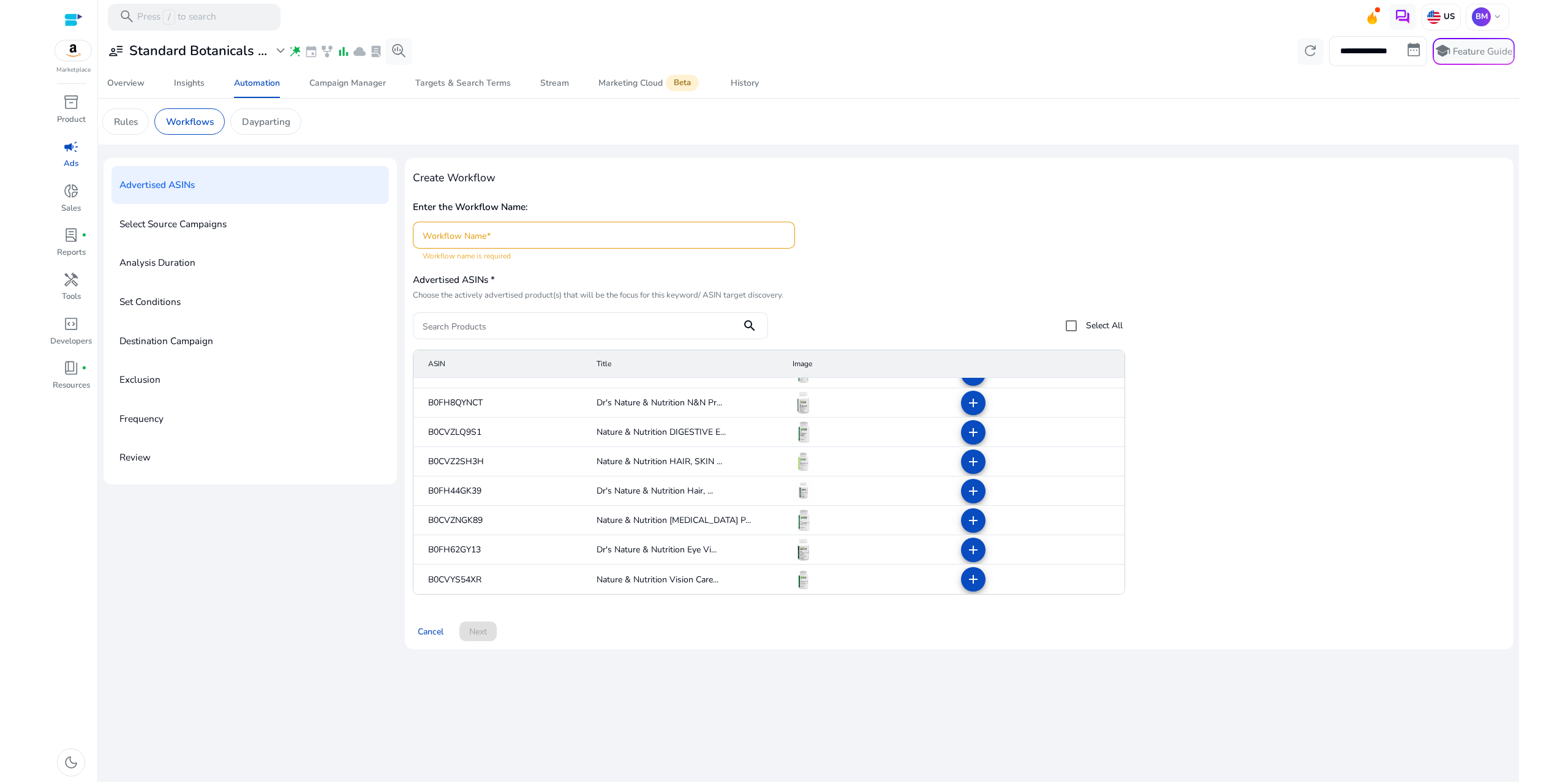
click at [213, 351] on p "Destination Campaign" at bounding box center [166, 341] width 94 height 21
click at [161, 391] on p "Exclusion" at bounding box center [139, 379] width 41 height 21
drag, startPoint x: 187, startPoint y: 580, endPoint x: 187, endPoint y: 589, distance: 9.0
click at [164, 430] on p "Frequency" at bounding box center [141, 418] width 44 height 21
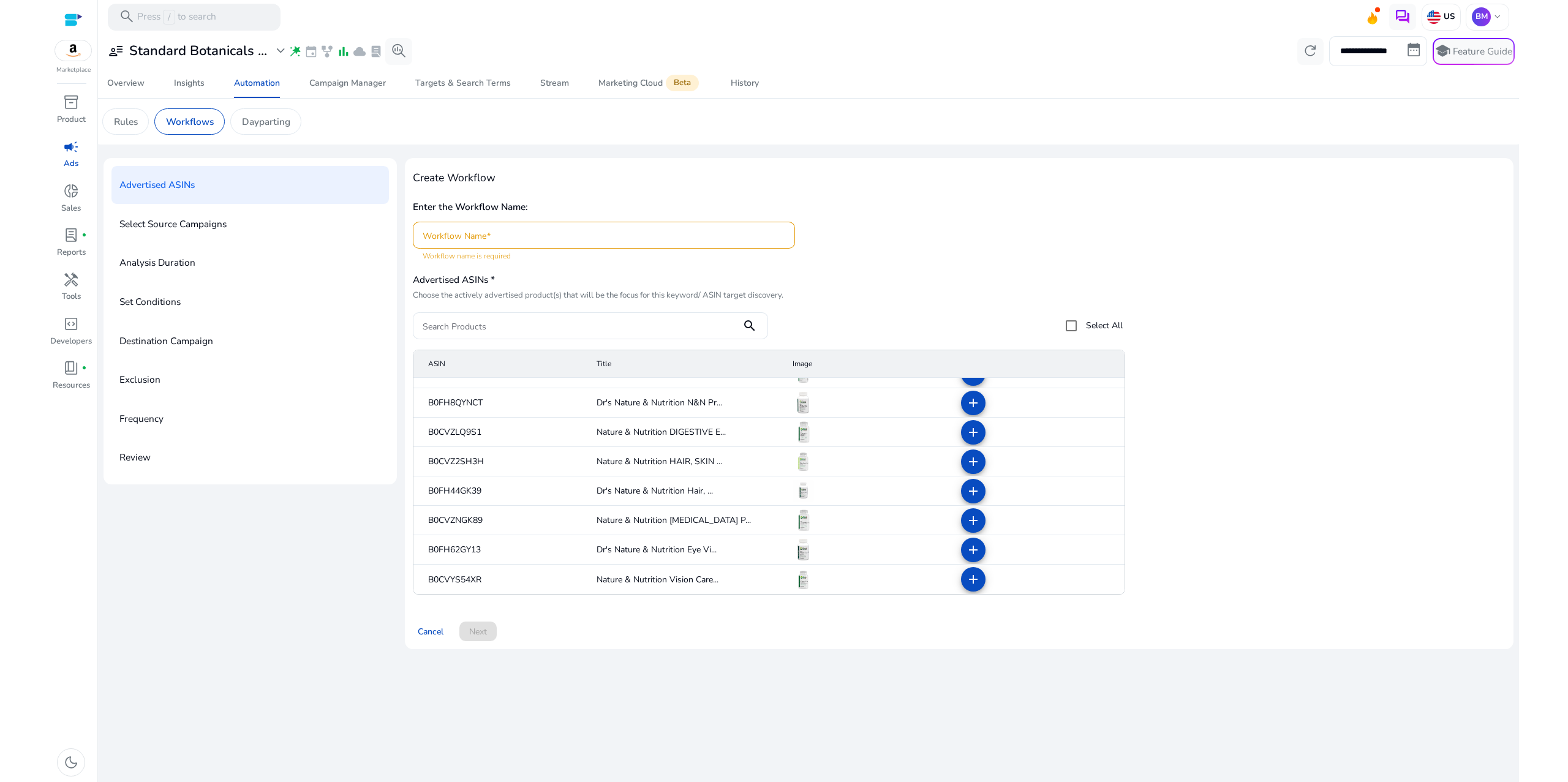
click at [181, 476] on div "Review" at bounding box center [250, 457] width 277 height 38
